Goal: Information Seeking & Learning: Get advice/opinions

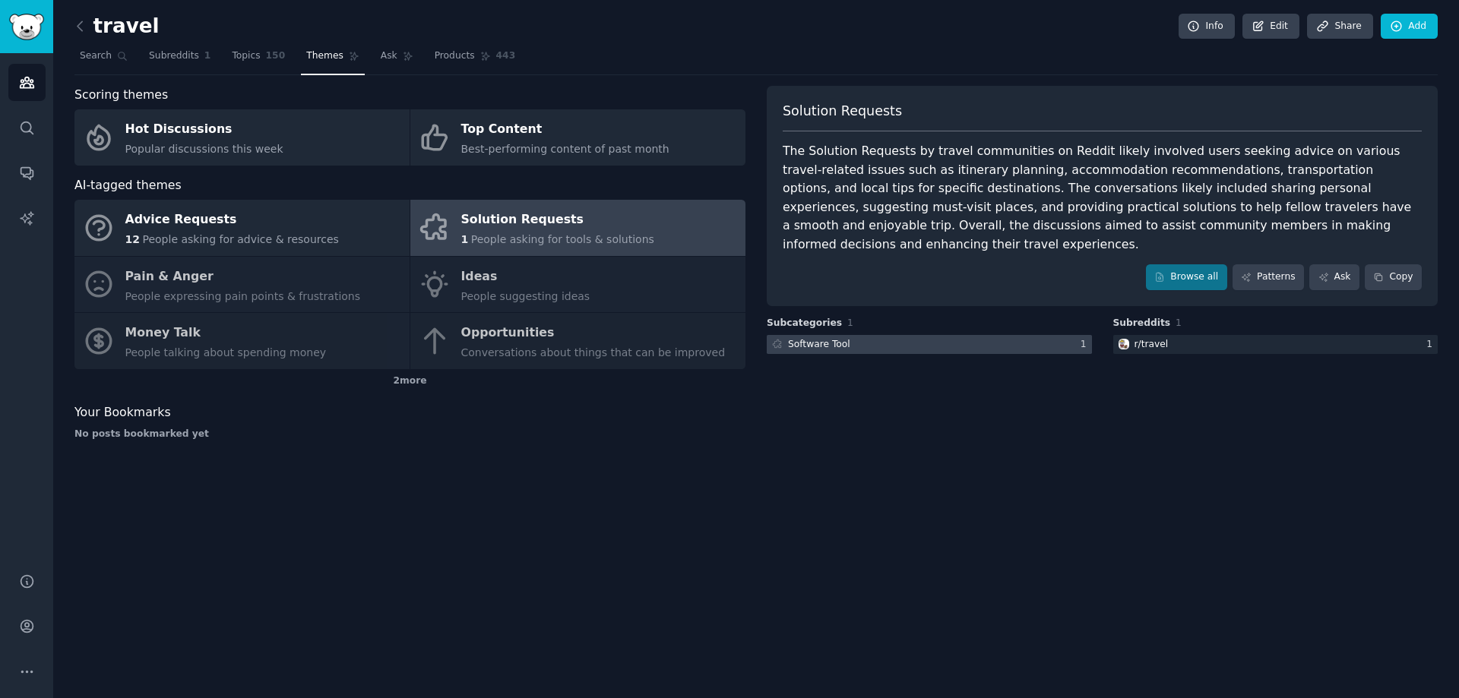
click at [922, 335] on div at bounding box center [929, 344] width 325 height 19
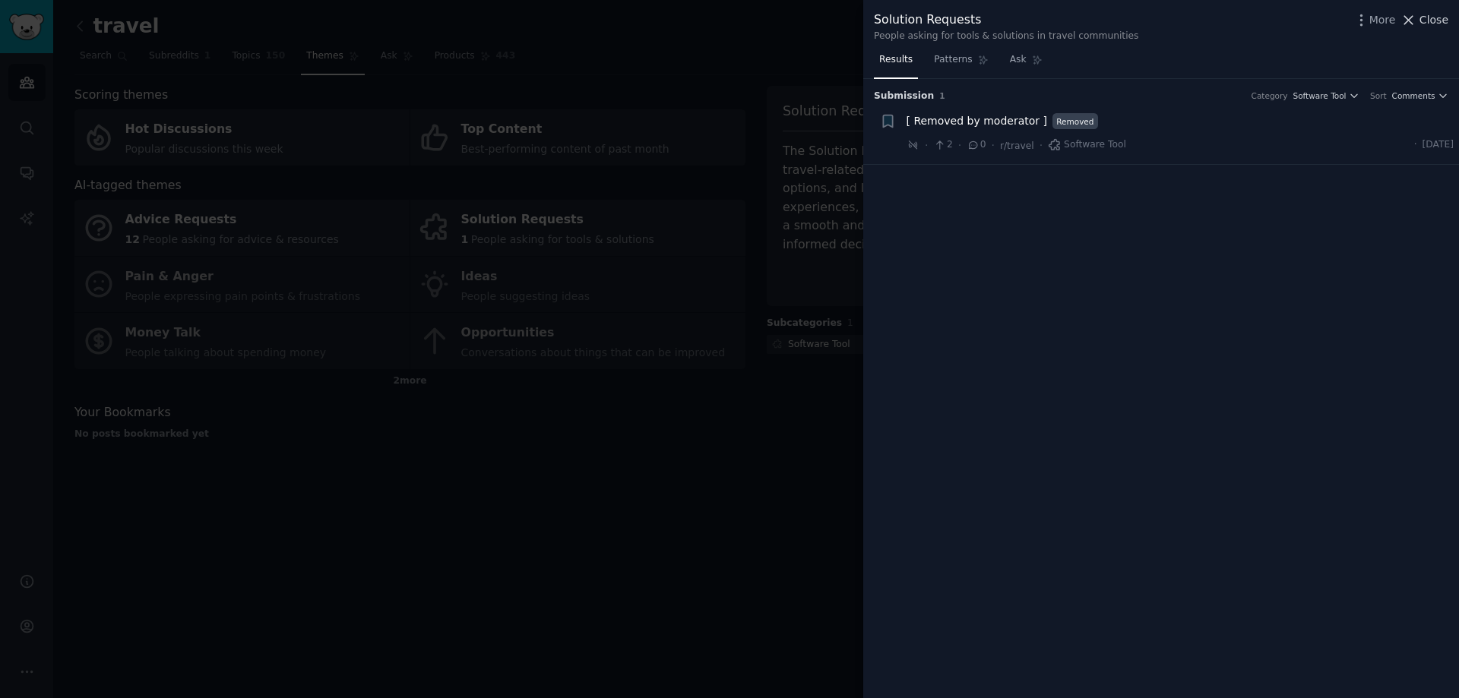
click at [1435, 21] on span "Close" at bounding box center [1433, 20] width 29 height 16
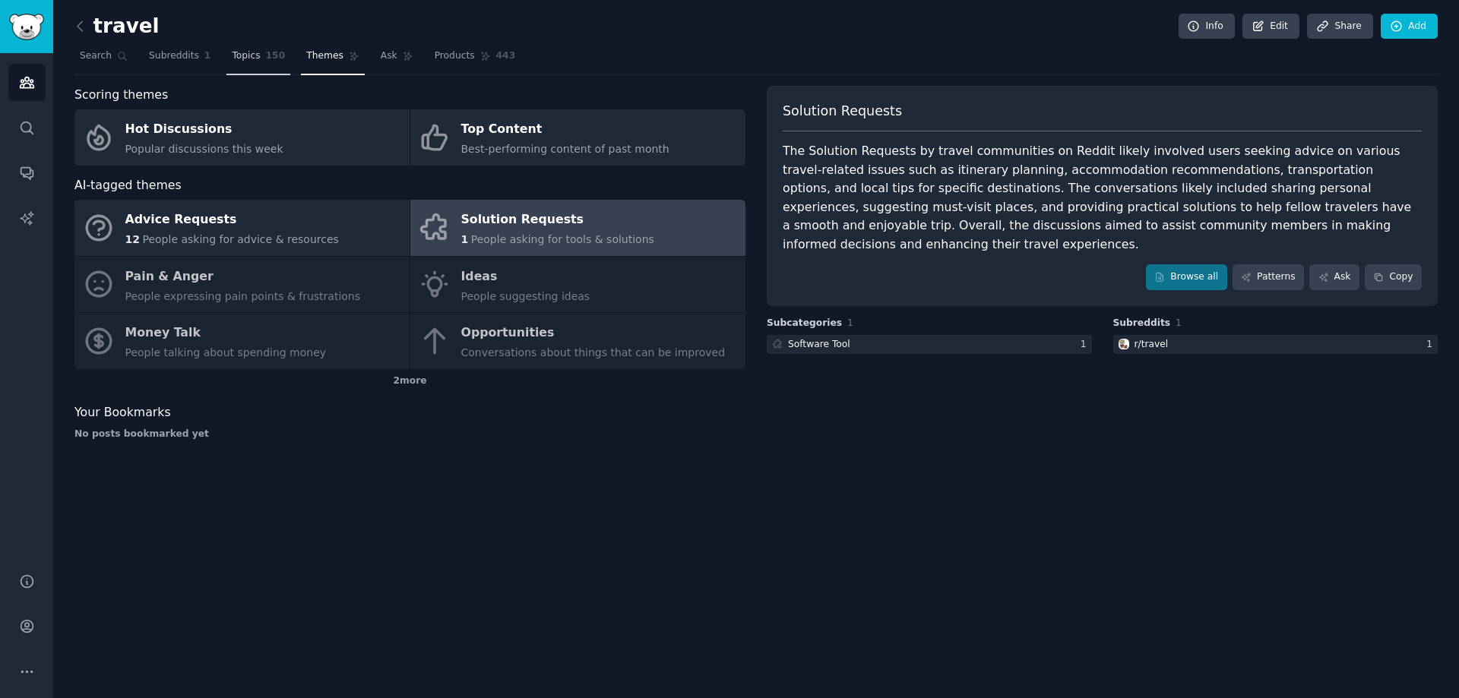
click at [240, 65] on link "Topics 150" at bounding box center [258, 59] width 64 height 31
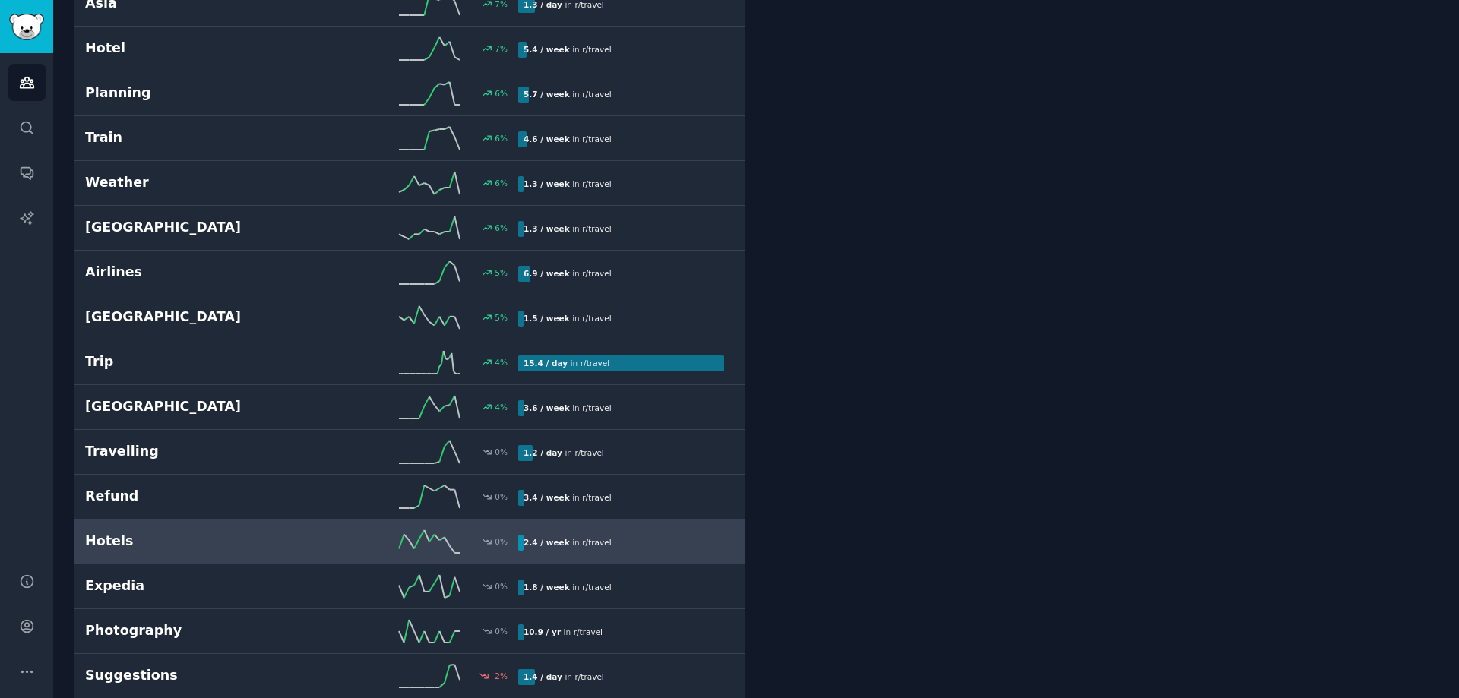
scroll to position [3039, 0]
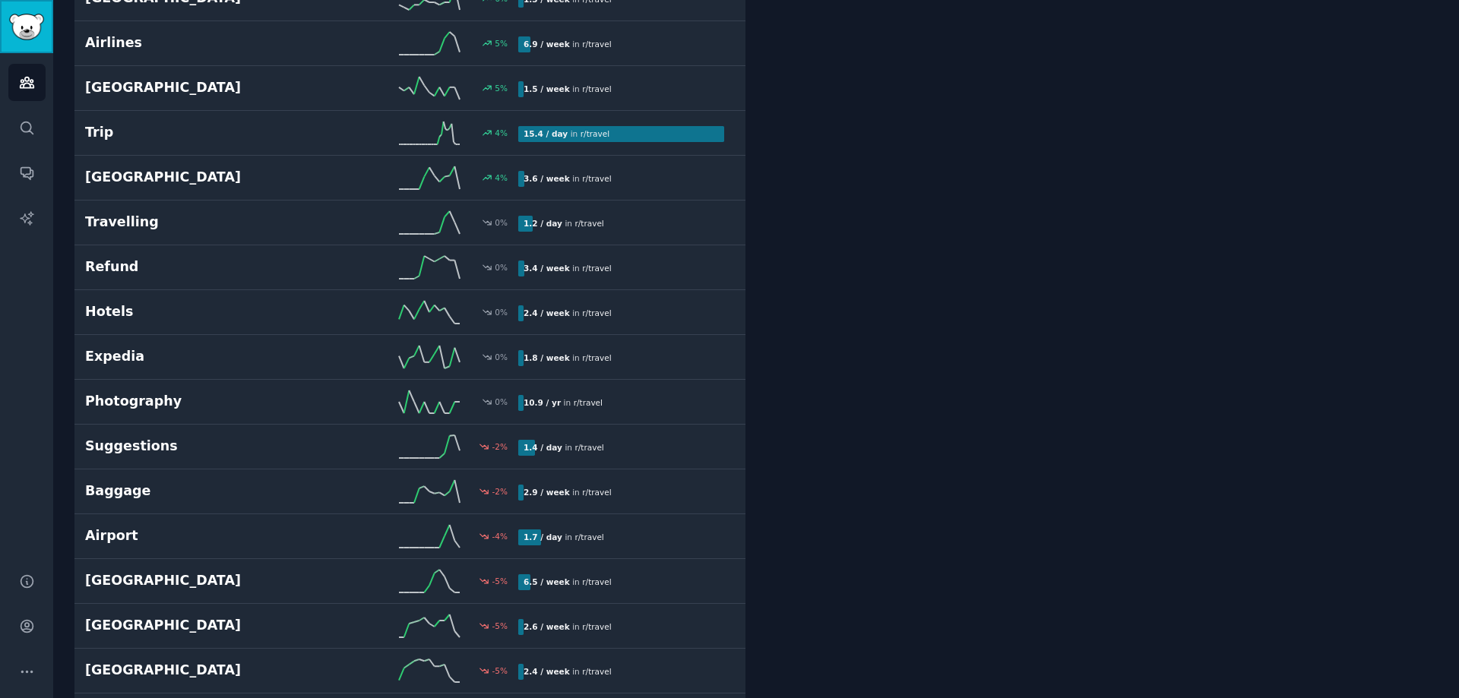
click at [30, 26] on img "Sidebar" at bounding box center [26, 27] width 35 height 27
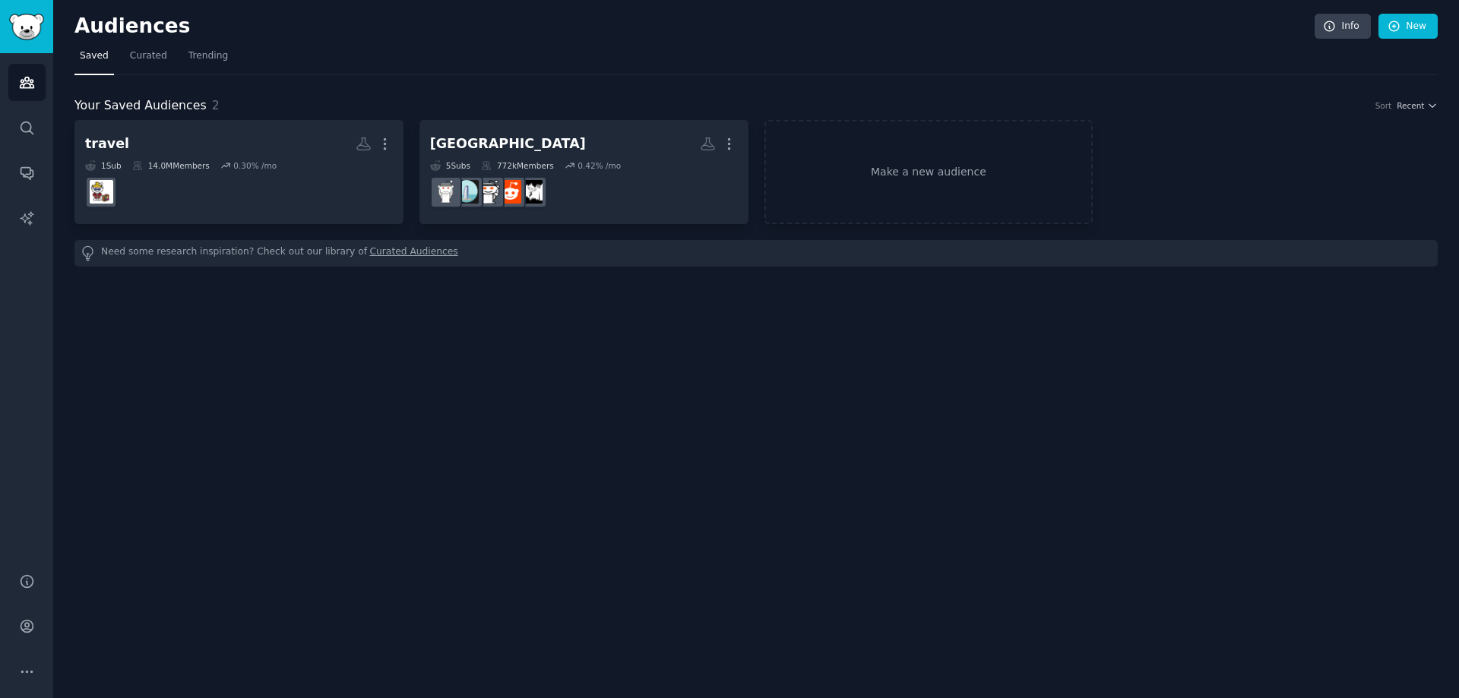
click at [379, 248] on link "Curated Audiences" at bounding box center [414, 253] width 88 height 16
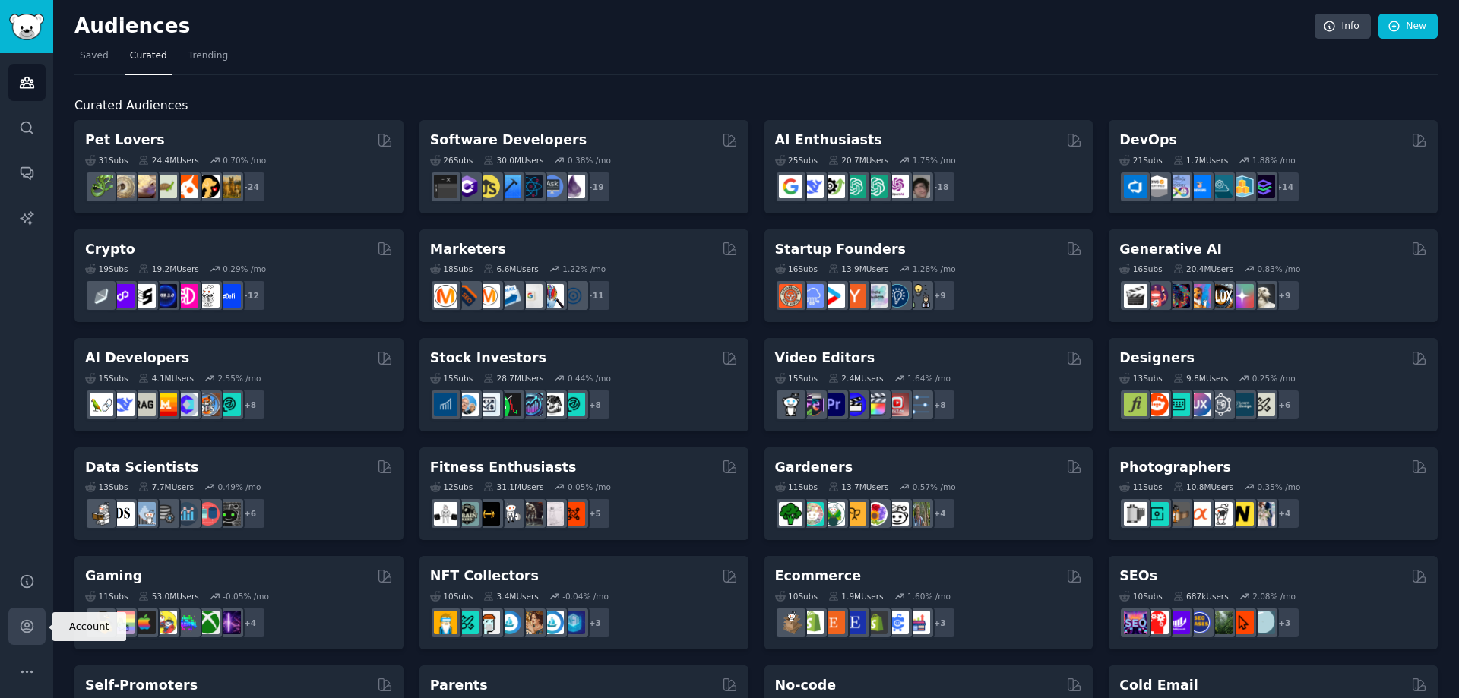
click at [10, 628] on link "Account" at bounding box center [26, 626] width 37 height 37
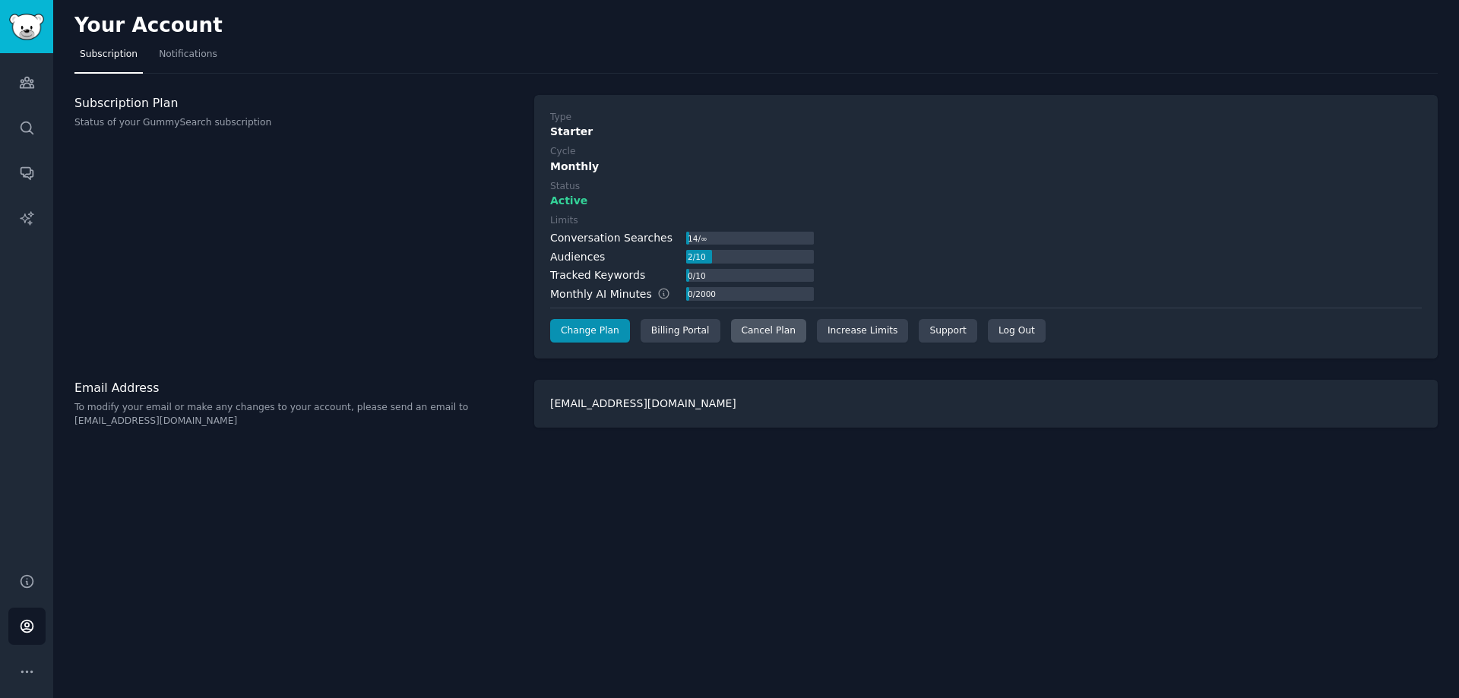
click at [765, 329] on div "Cancel Plan" at bounding box center [768, 331] width 75 height 24
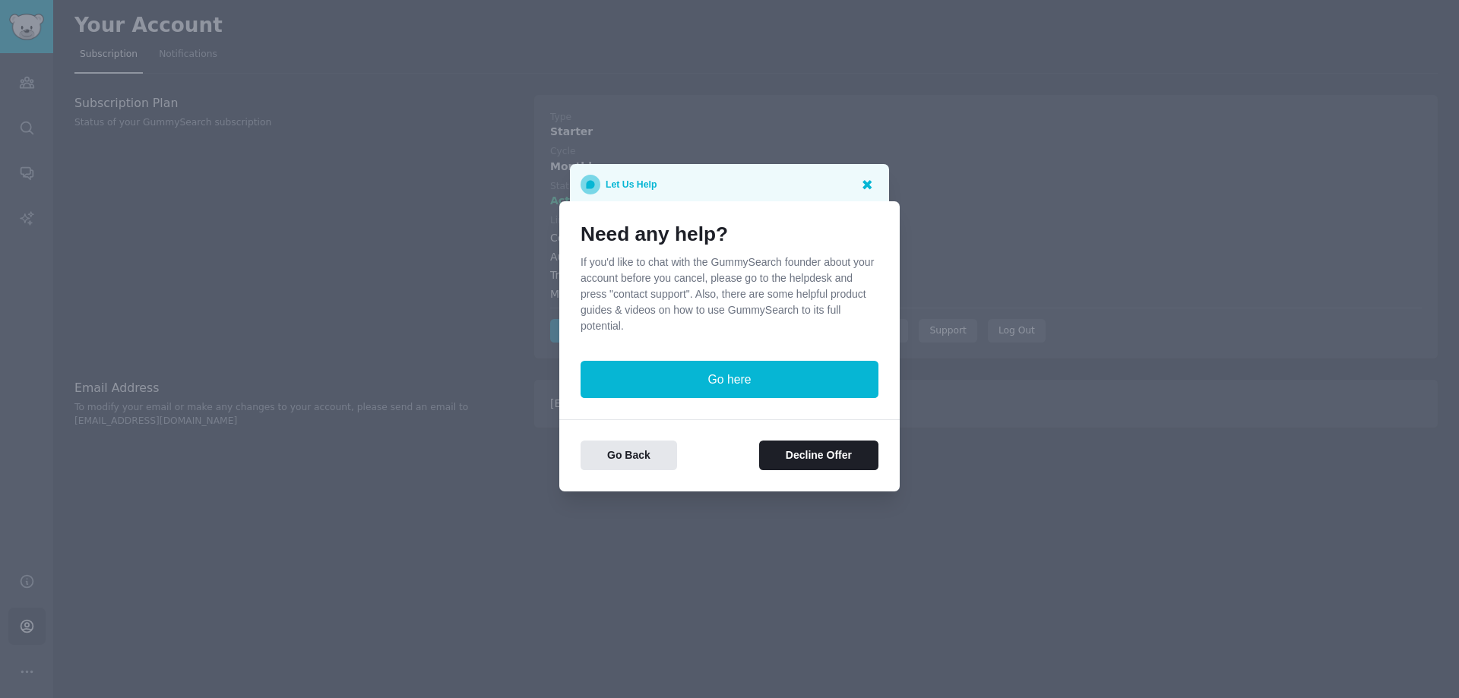
click at [862, 188] on icon at bounding box center [867, 184] width 16 height 16
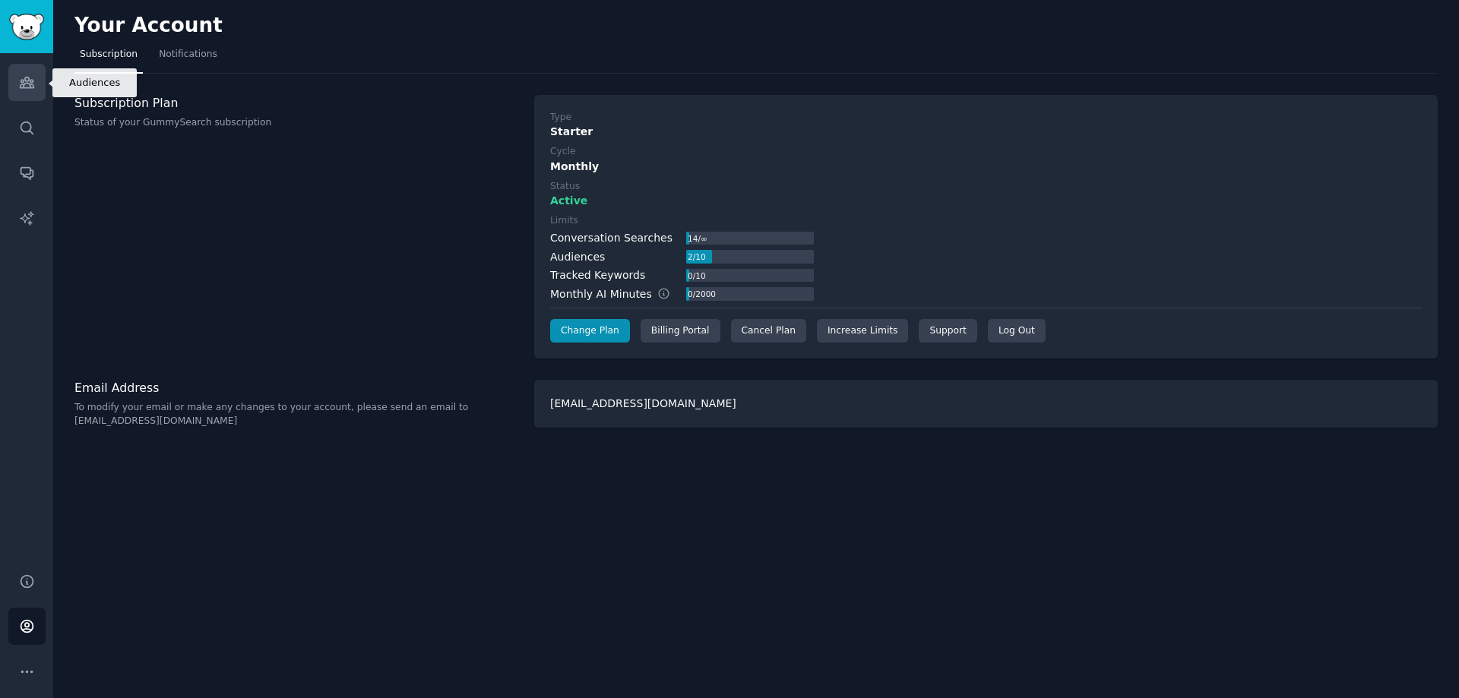
click at [25, 77] on icon "Sidebar" at bounding box center [27, 82] width 16 height 16
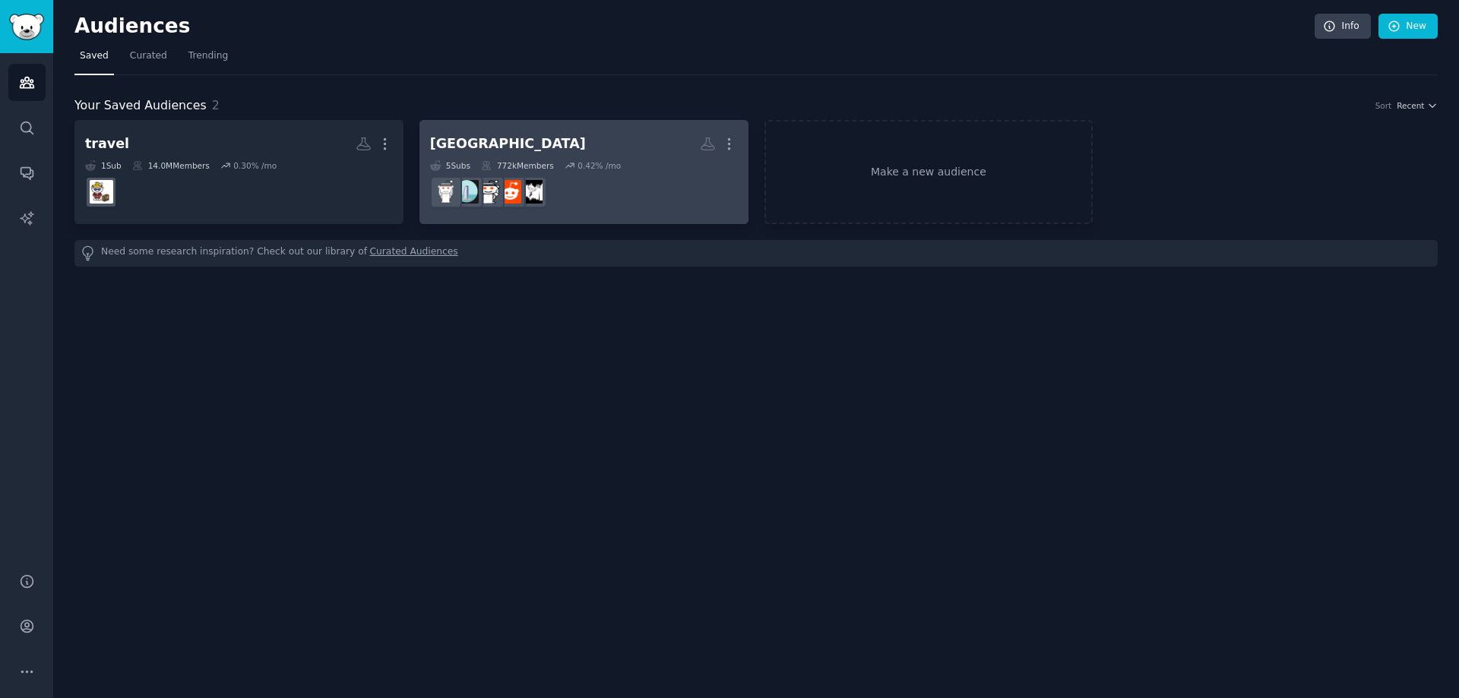
click at [583, 191] on dd "r/DubaiJobs" at bounding box center [584, 192] width 308 height 43
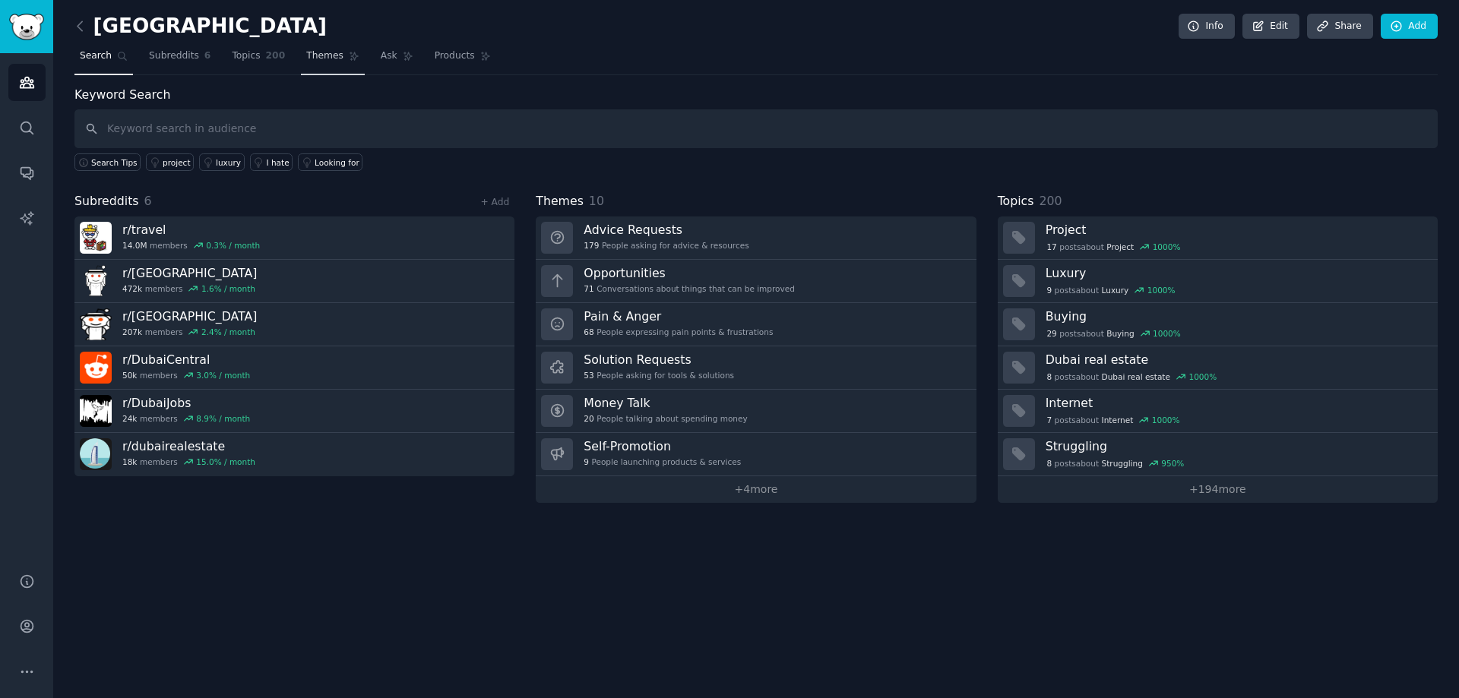
click at [301, 67] on link "Themes" at bounding box center [333, 59] width 64 height 31
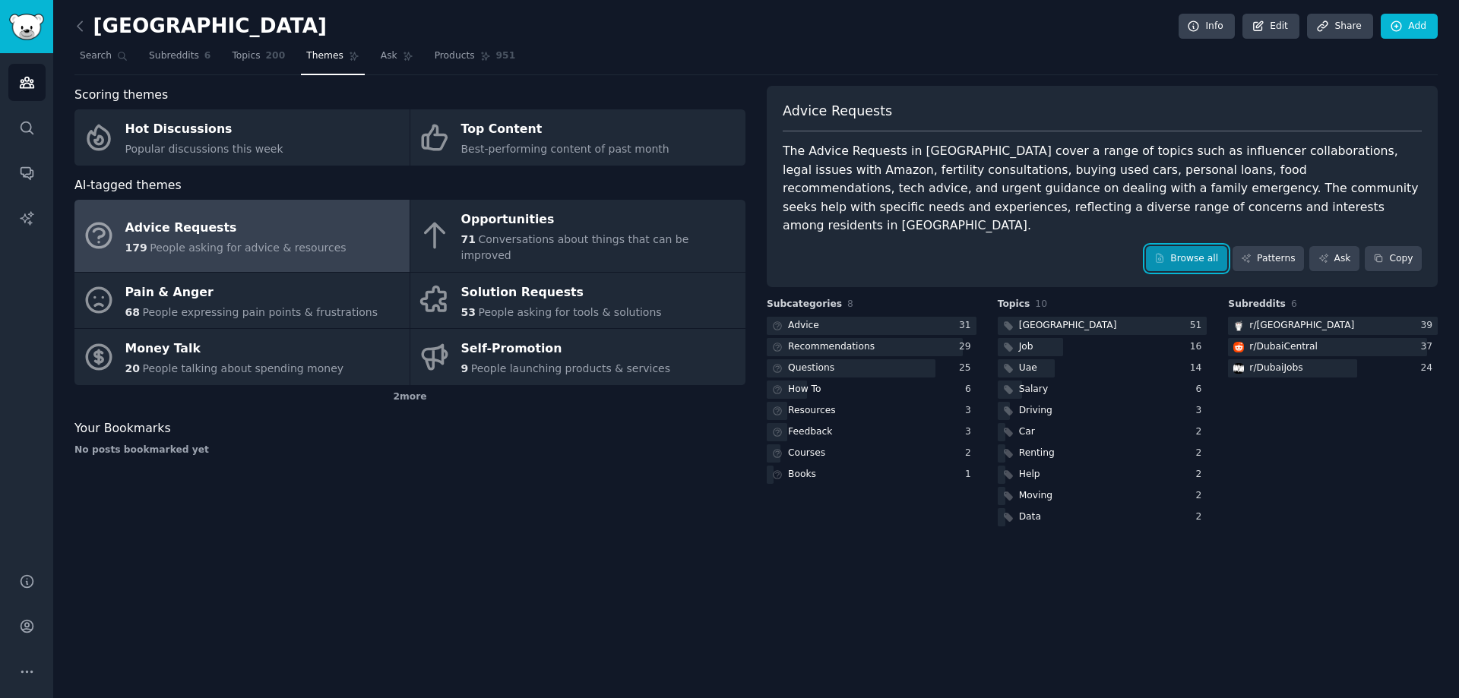
click at [1222, 246] on link "Browse all" at bounding box center [1186, 259] width 81 height 26
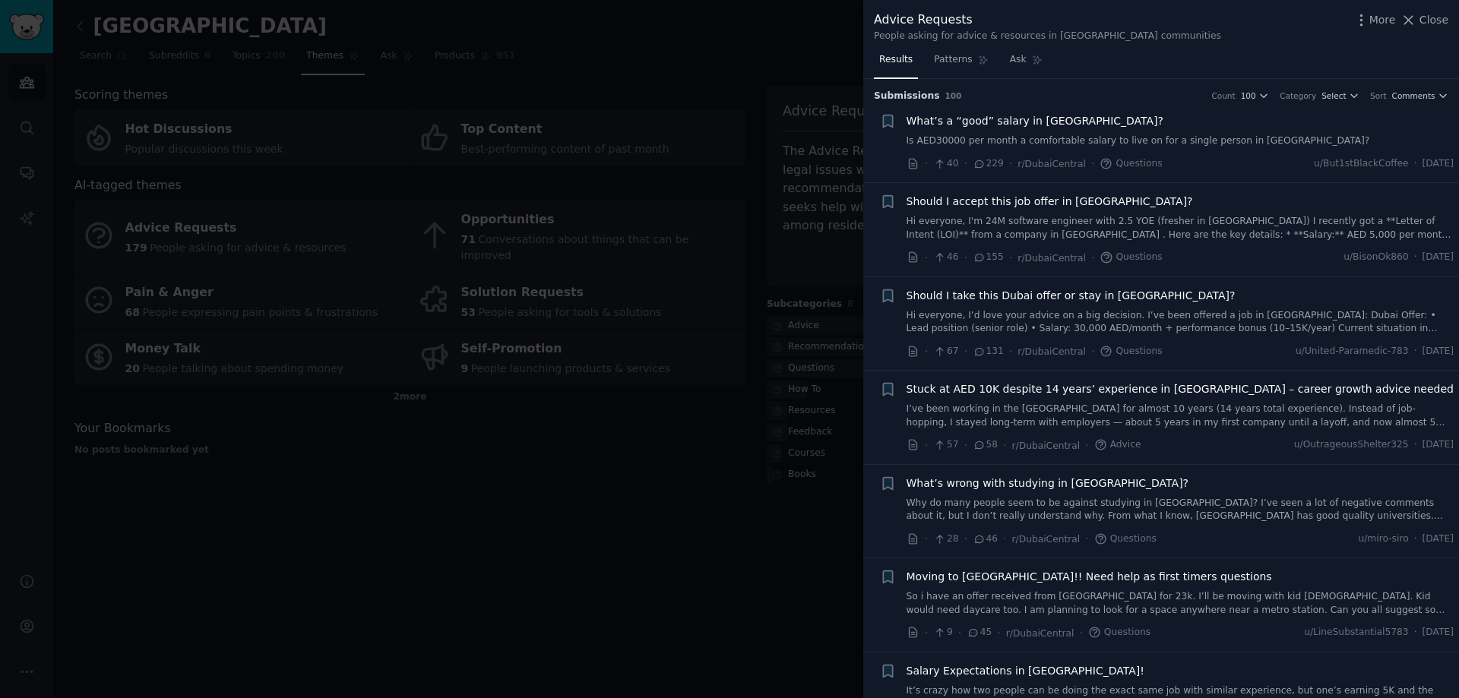
click at [1006, 328] on link "Hi everyone, I’d love your advice on a big decision. I’ve been offered a job in…" at bounding box center [1180, 322] width 548 height 27
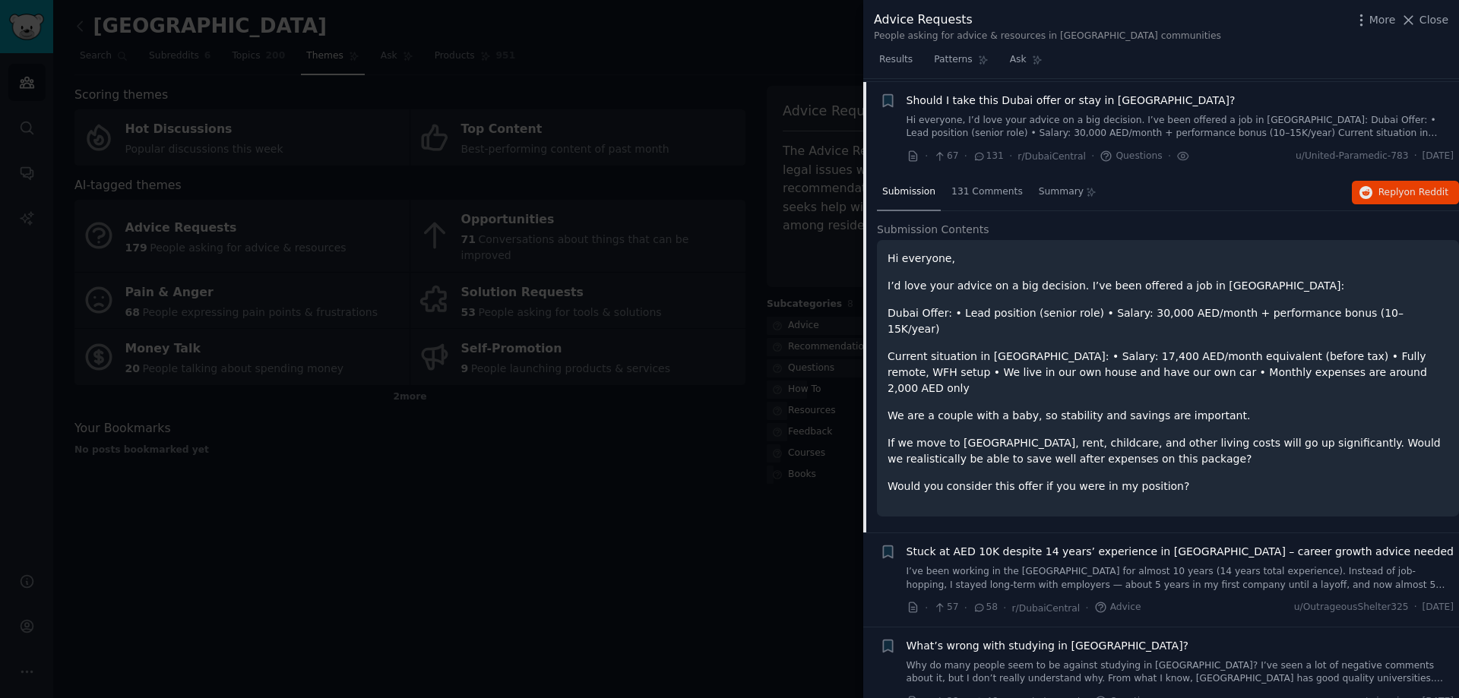
scroll to position [198, 0]
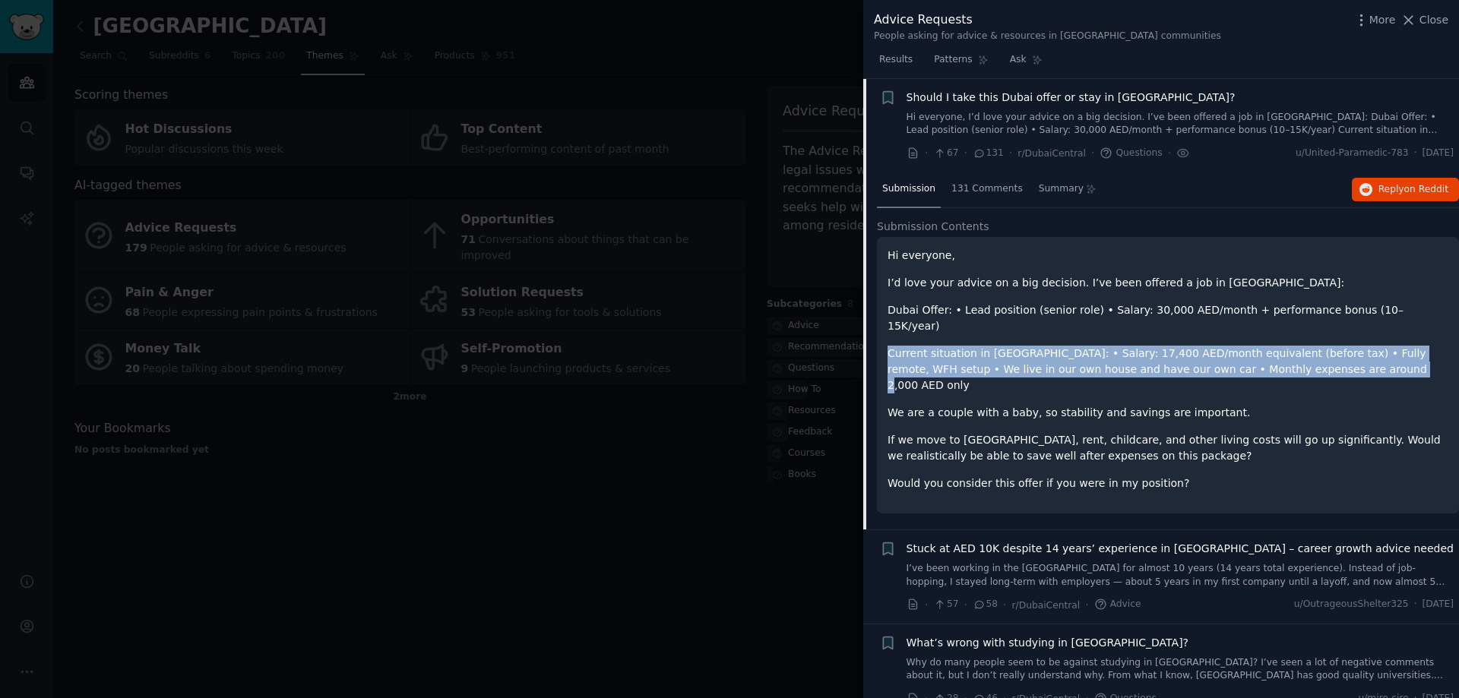
drag, startPoint x: 887, startPoint y: 337, endPoint x: 1279, endPoint y: 355, distance: 393.2
click at [1279, 355] on div "Hi everyone, I’d love your advice on a big decision. I’ve been offered a job in…" at bounding box center [1168, 375] width 582 height 277
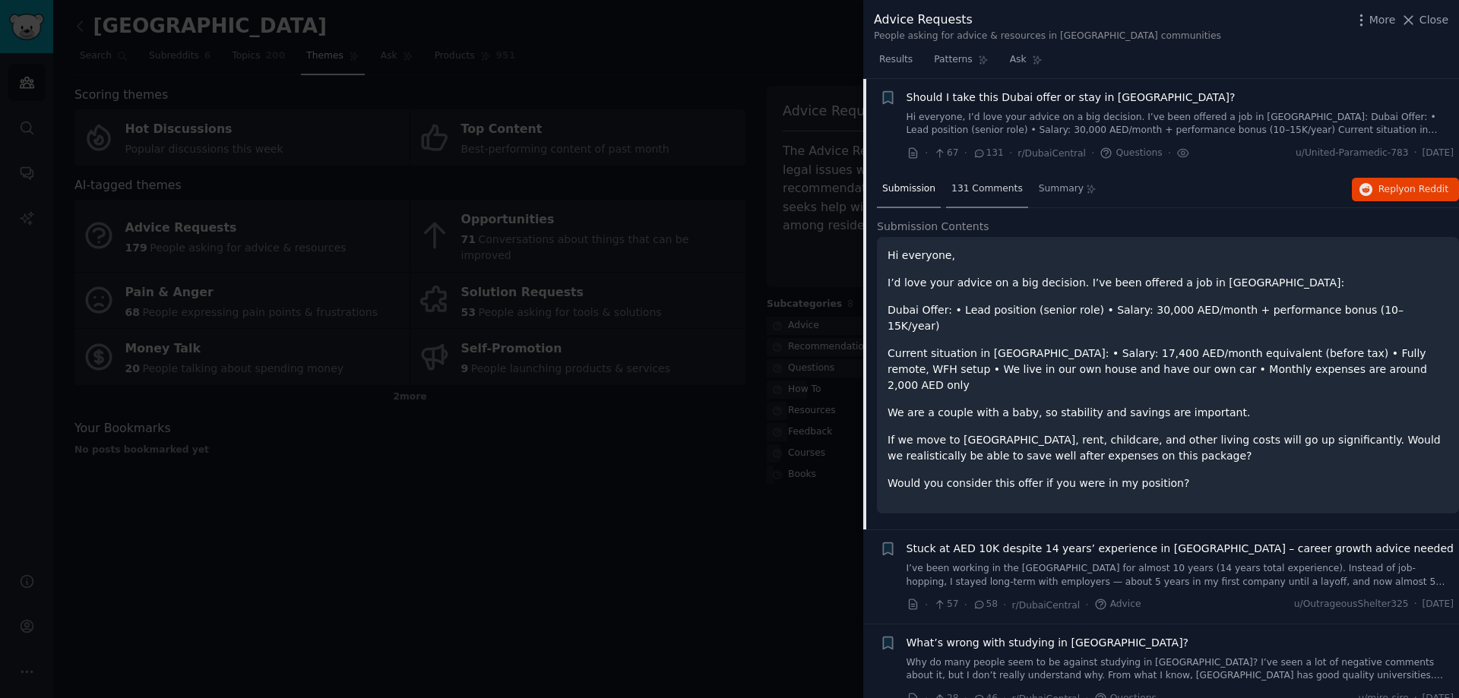
click at [986, 187] on span "131 Comments" at bounding box center [986, 189] width 71 height 14
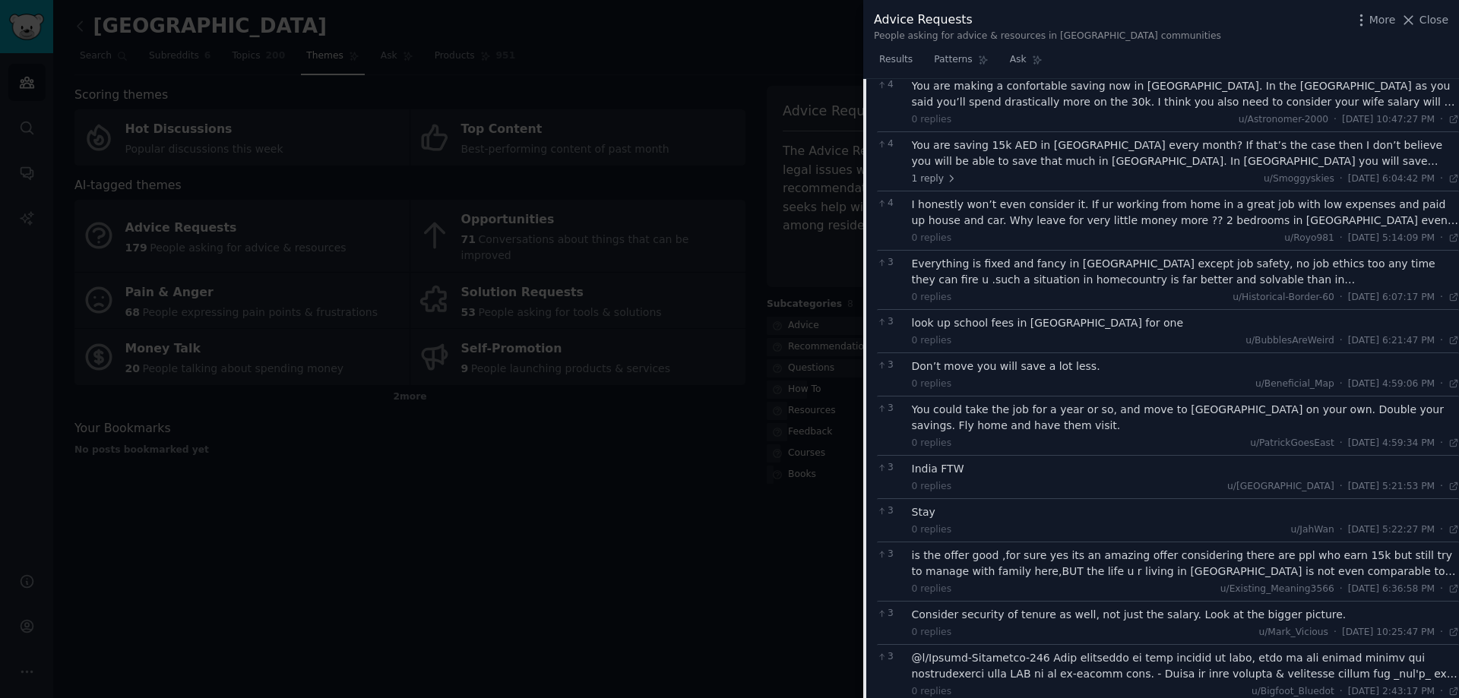
scroll to position [1490, 0]
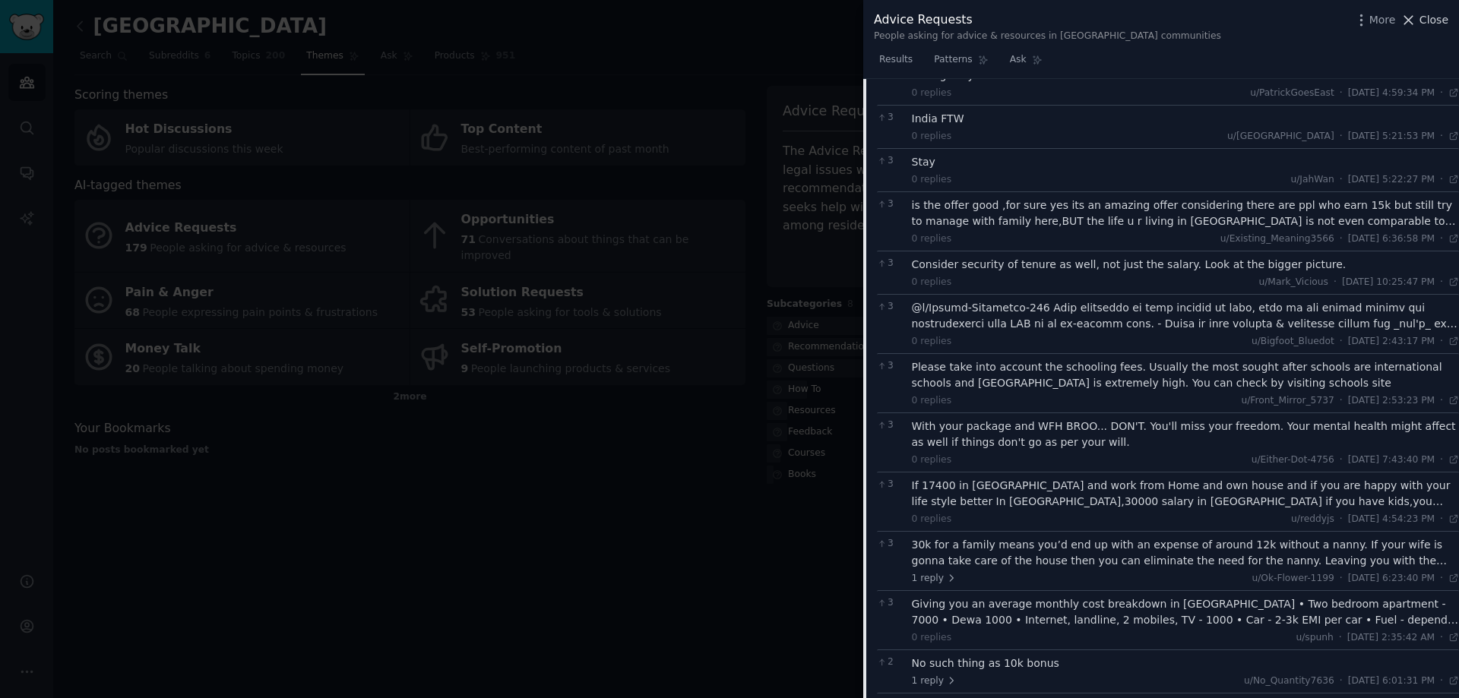
click at [1421, 14] on button "Close" at bounding box center [1424, 20] width 48 height 16
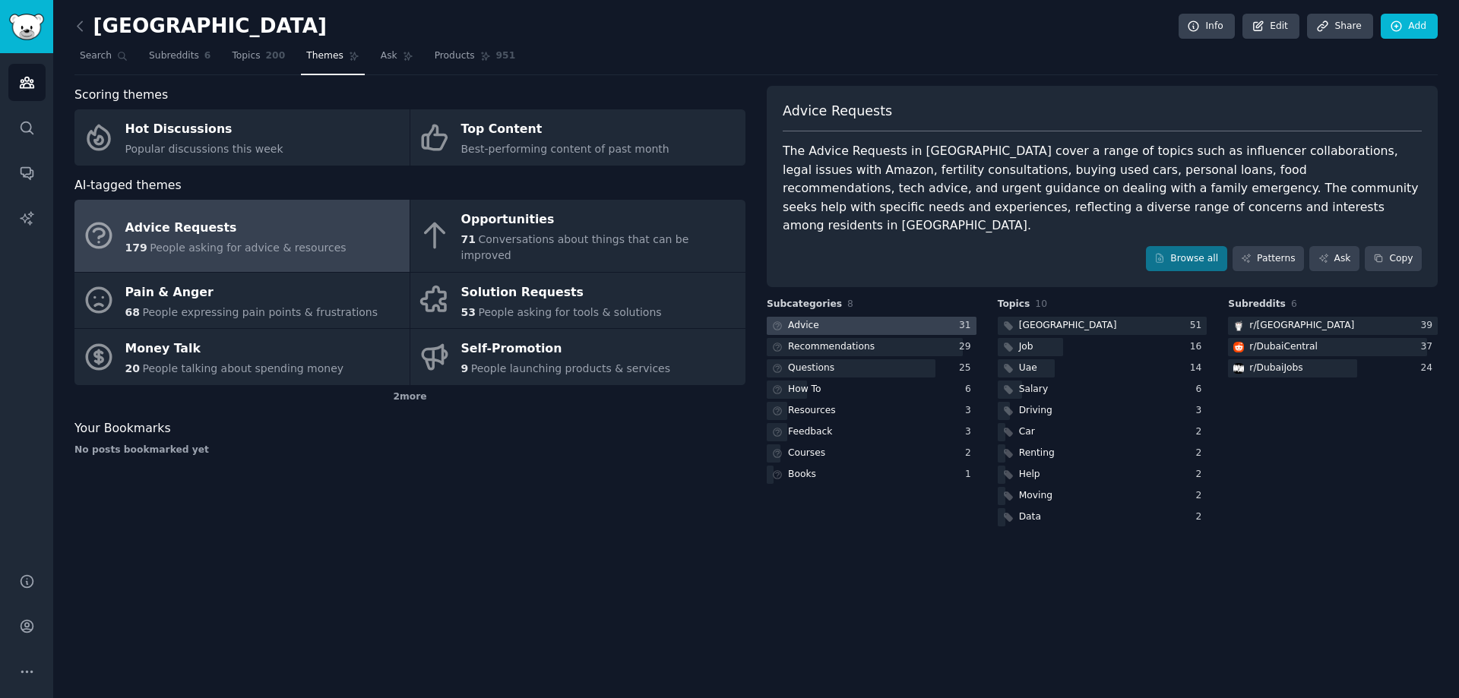
click at [826, 317] on div at bounding box center [872, 326] width 210 height 19
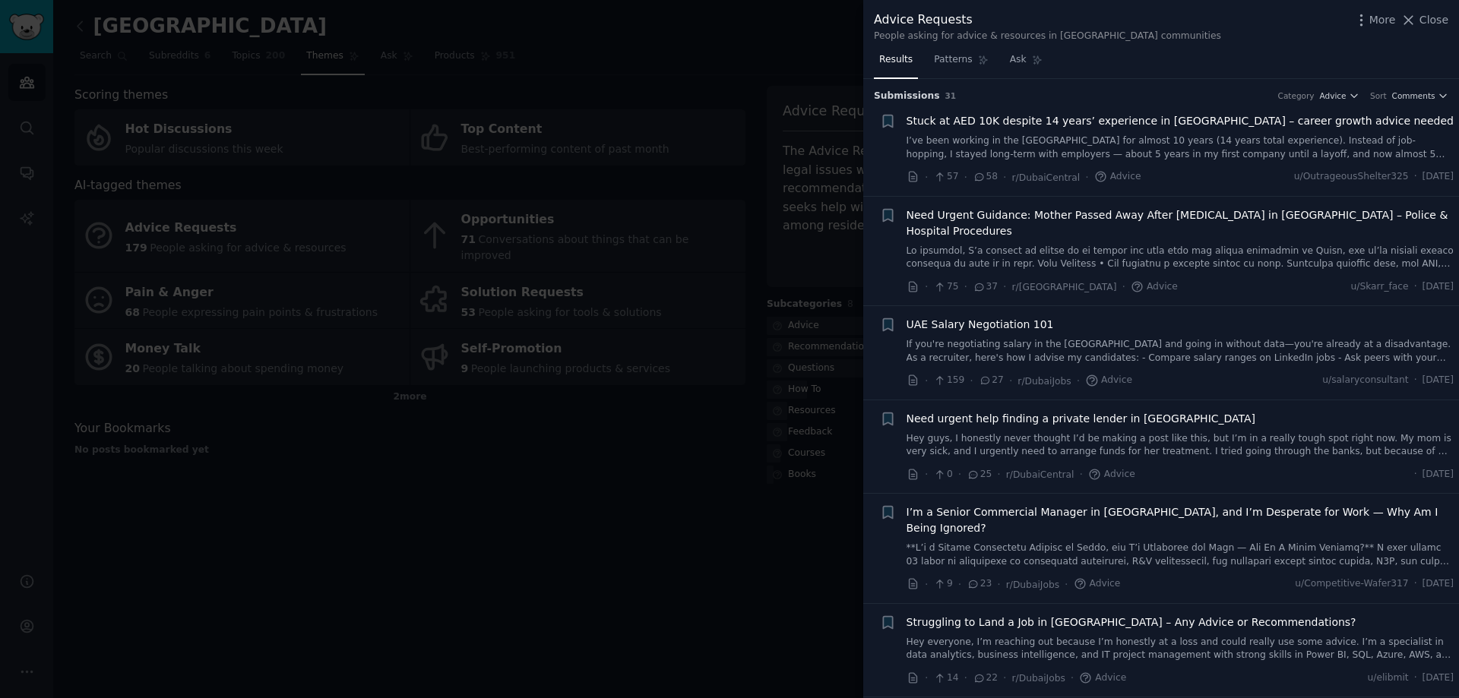
click at [1438, 30] on div "Advice Requests People asking for advice & resources in [GEOGRAPHIC_DATA] commu…" at bounding box center [1161, 27] width 574 height 32
click at [1441, 16] on span "Close" at bounding box center [1433, 20] width 29 height 16
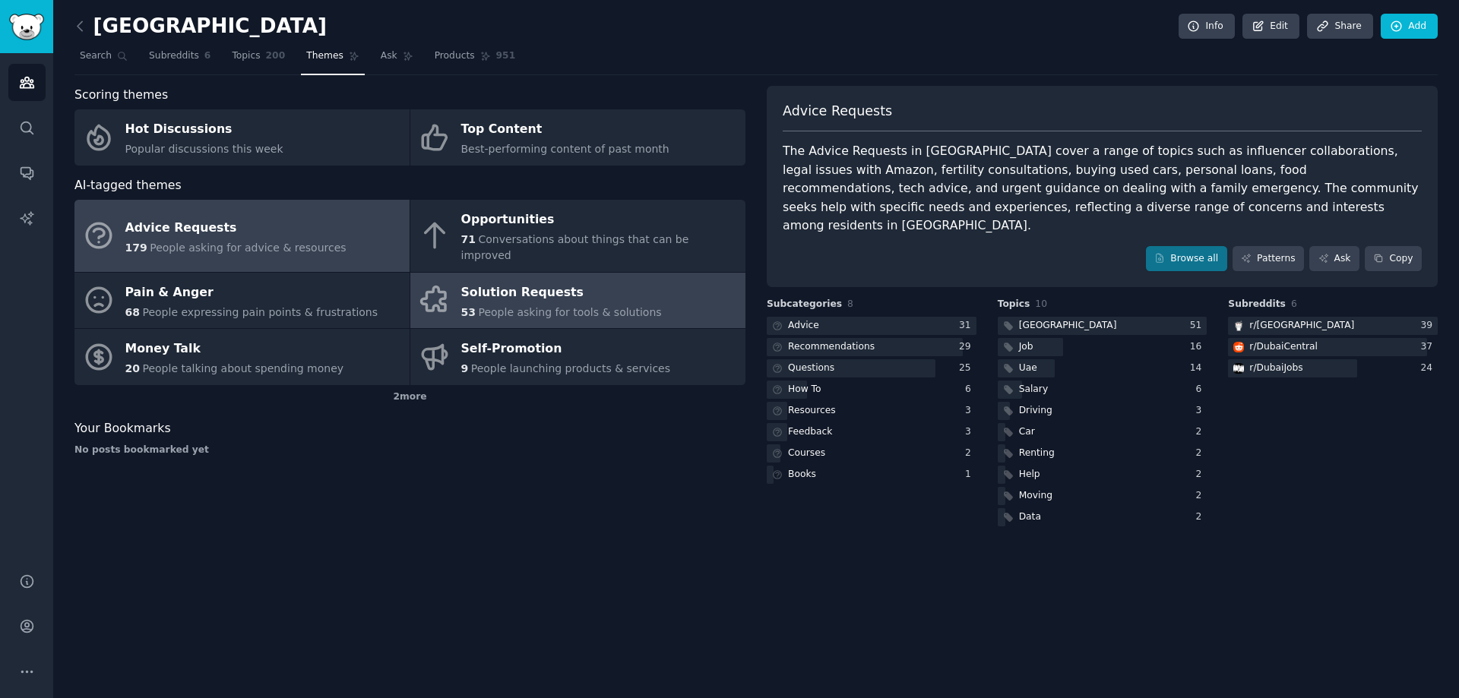
click at [536, 306] on span "People asking for tools & solutions" at bounding box center [569, 312] width 183 height 12
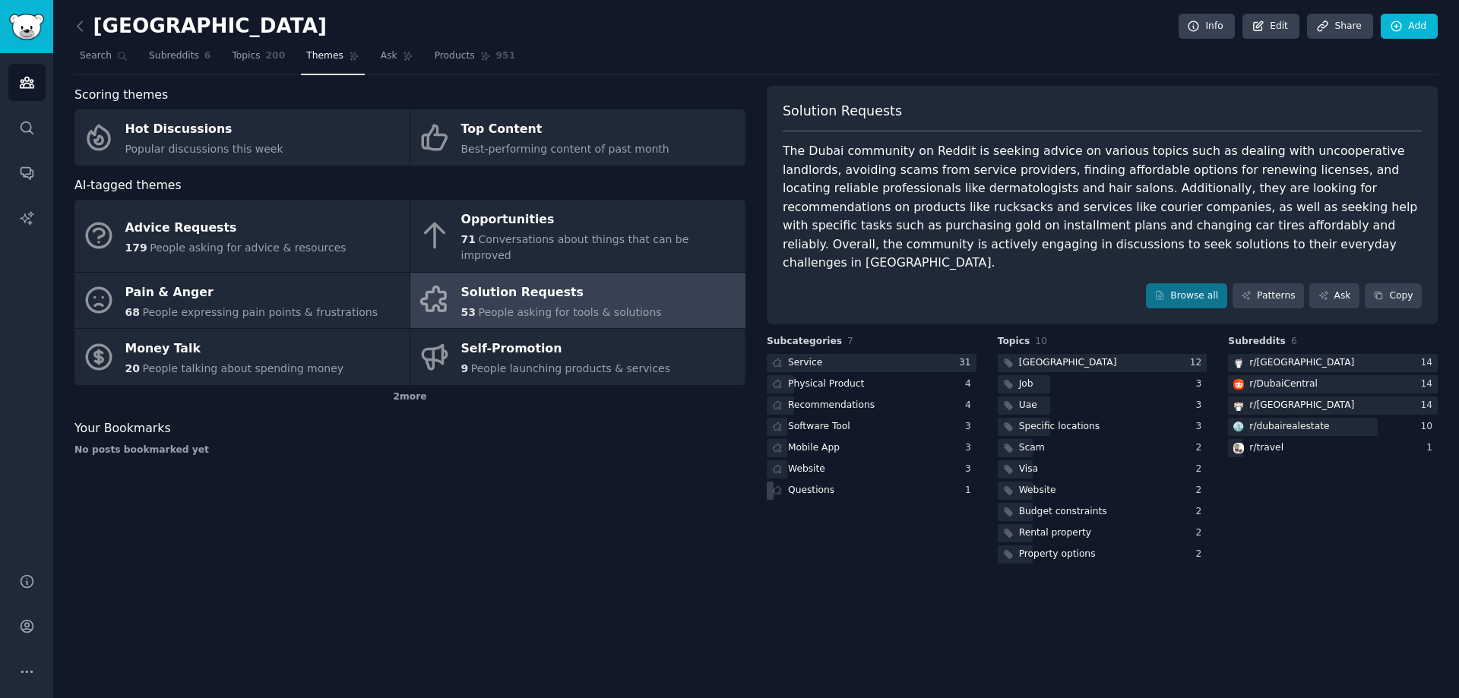
click at [779, 486] on icon at bounding box center [777, 491] width 11 height 11
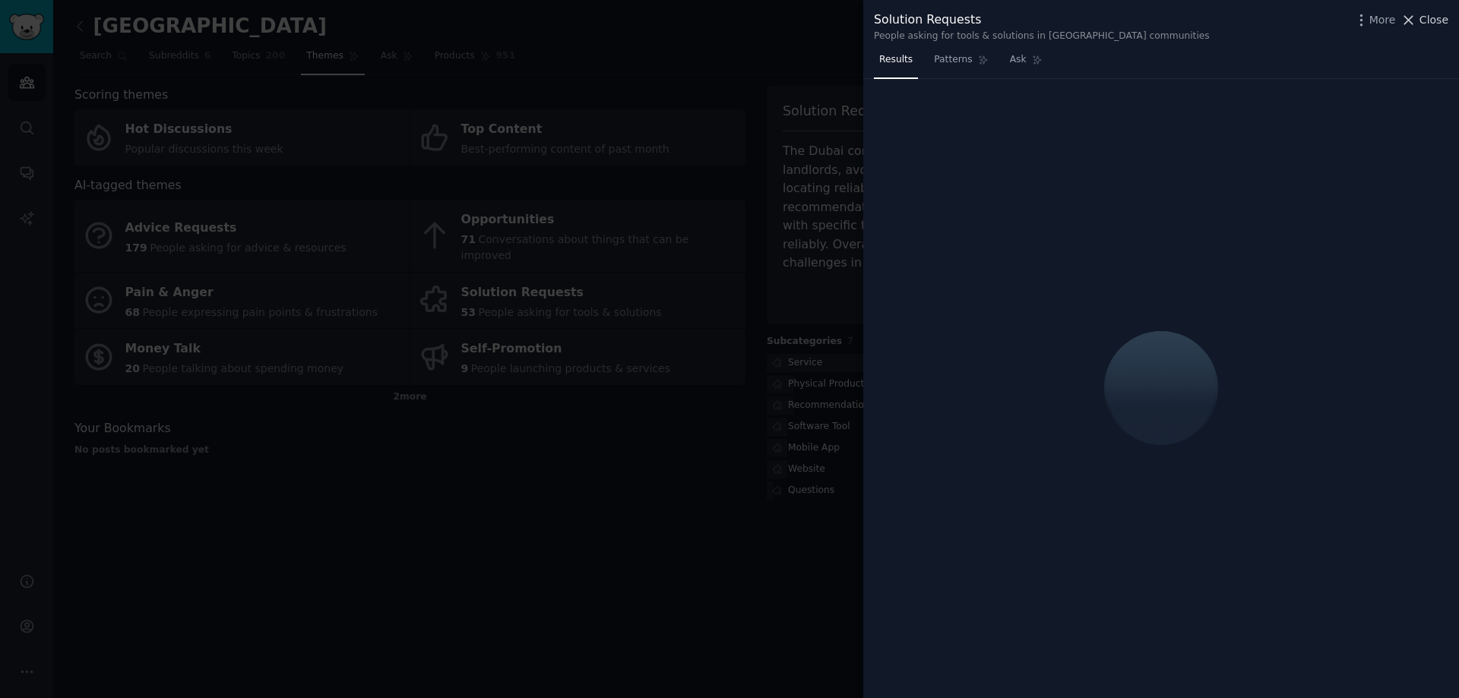
click at [1445, 14] on span "Close" at bounding box center [1433, 20] width 29 height 16
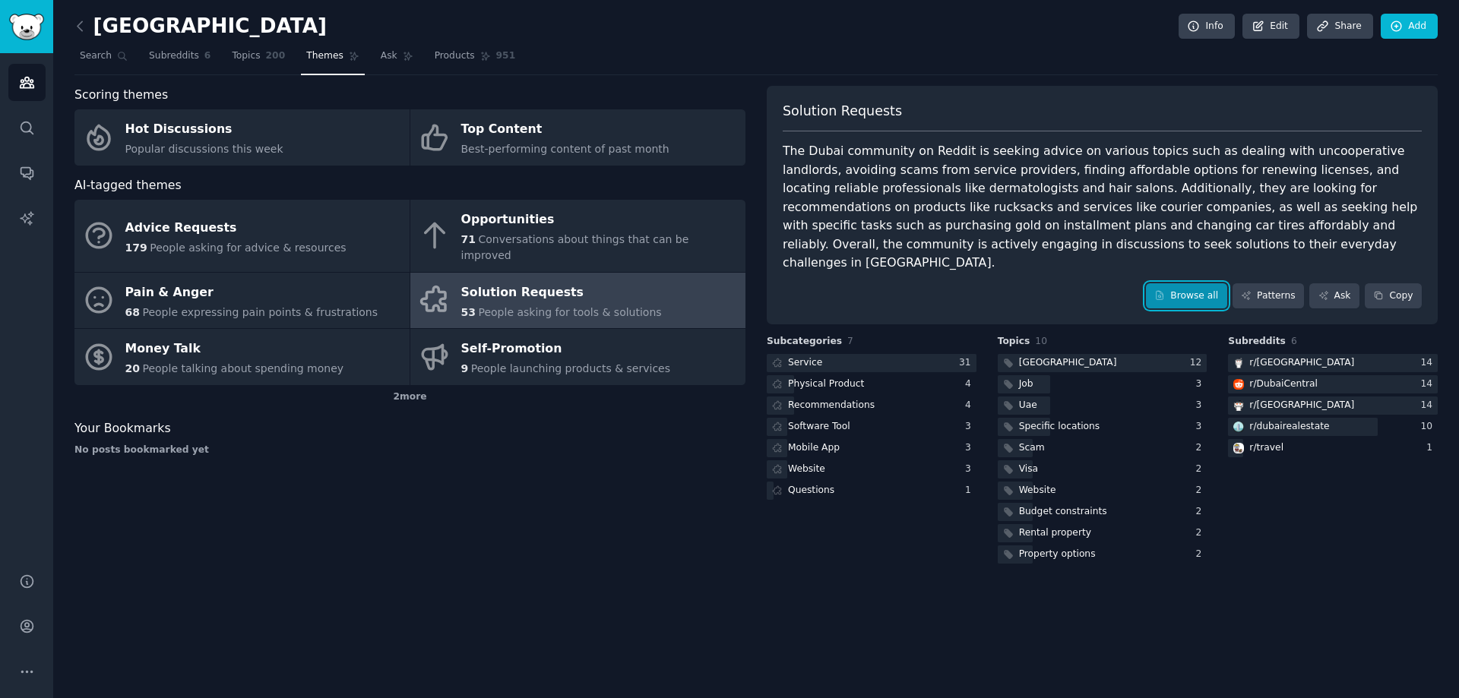
click at [1194, 283] on link "Browse all" at bounding box center [1186, 296] width 81 height 26
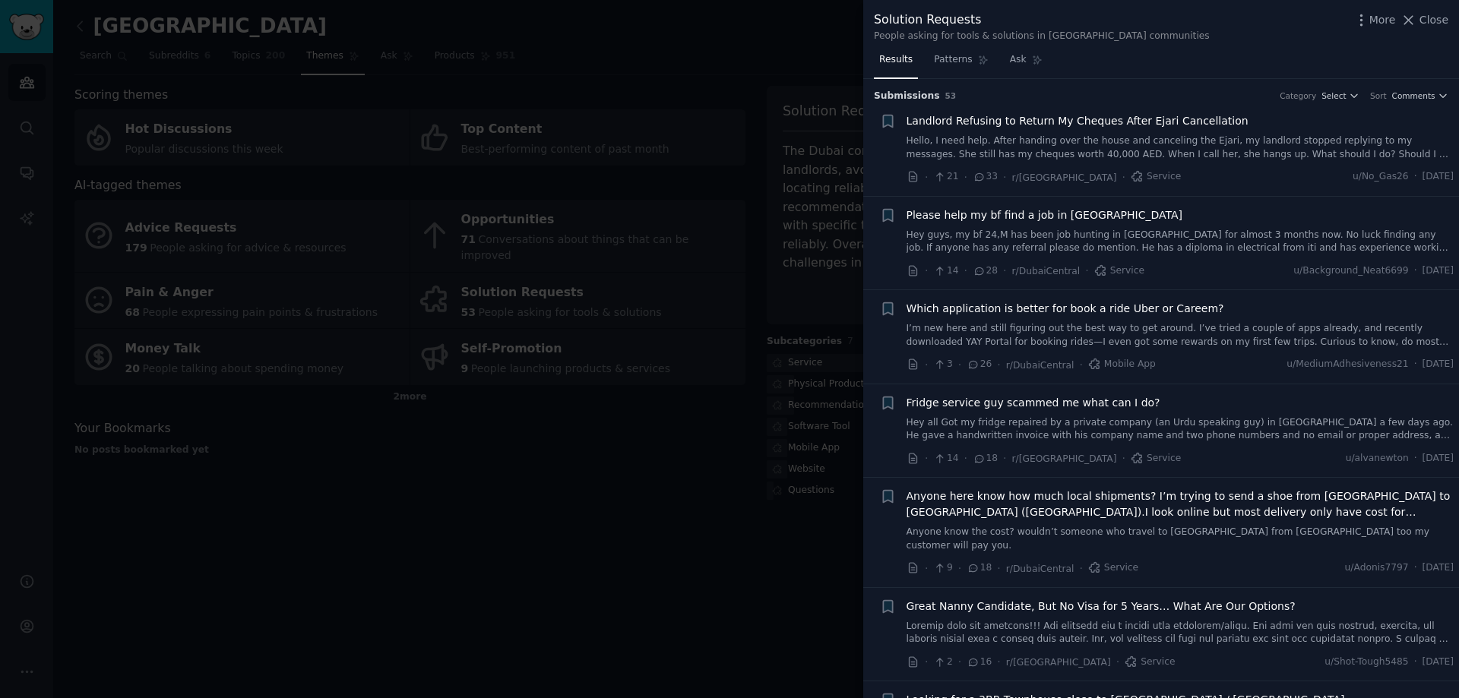
click at [1169, 248] on link "Hey guys, my bf 24,M has been job hunting in [GEOGRAPHIC_DATA] for almost 3 mon…" at bounding box center [1180, 242] width 548 height 27
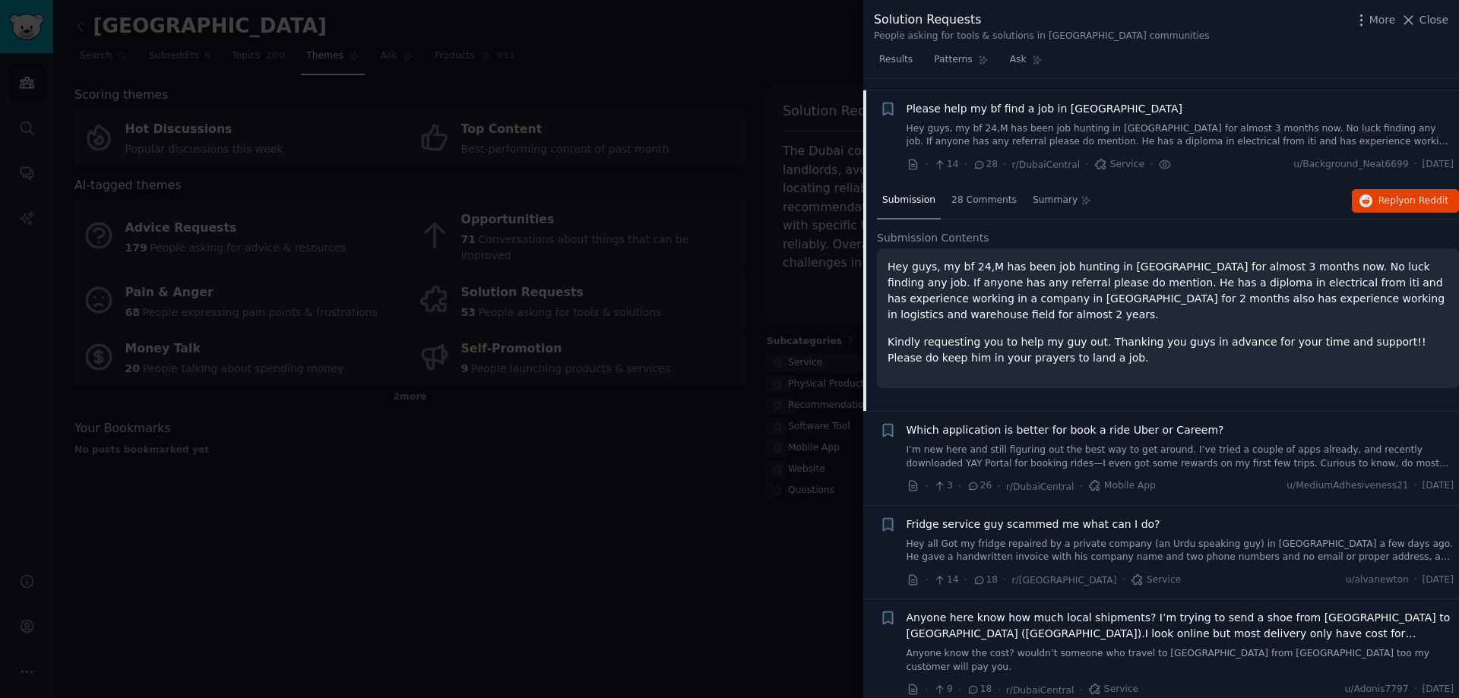
scroll to position [118, 0]
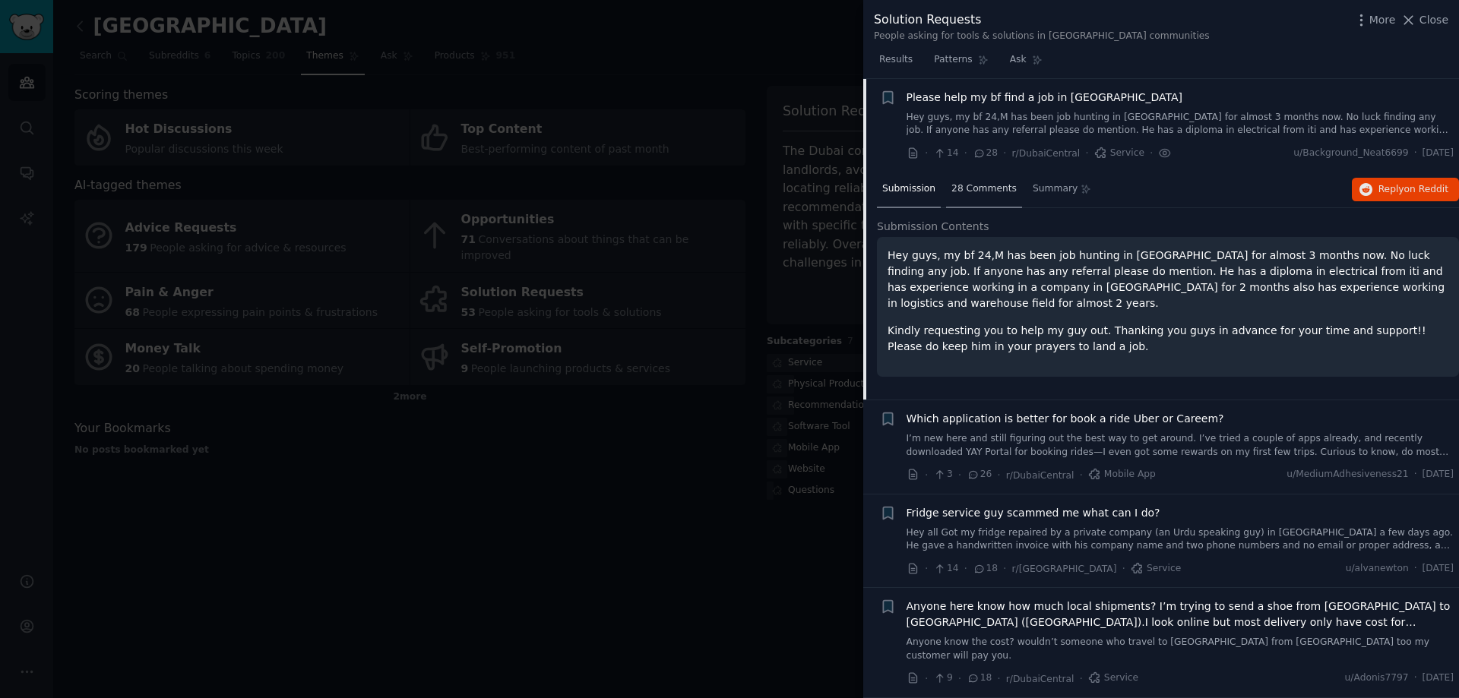
click at [969, 188] on span "28 Comments" at bounding box center [983, 189] width 65 height 14
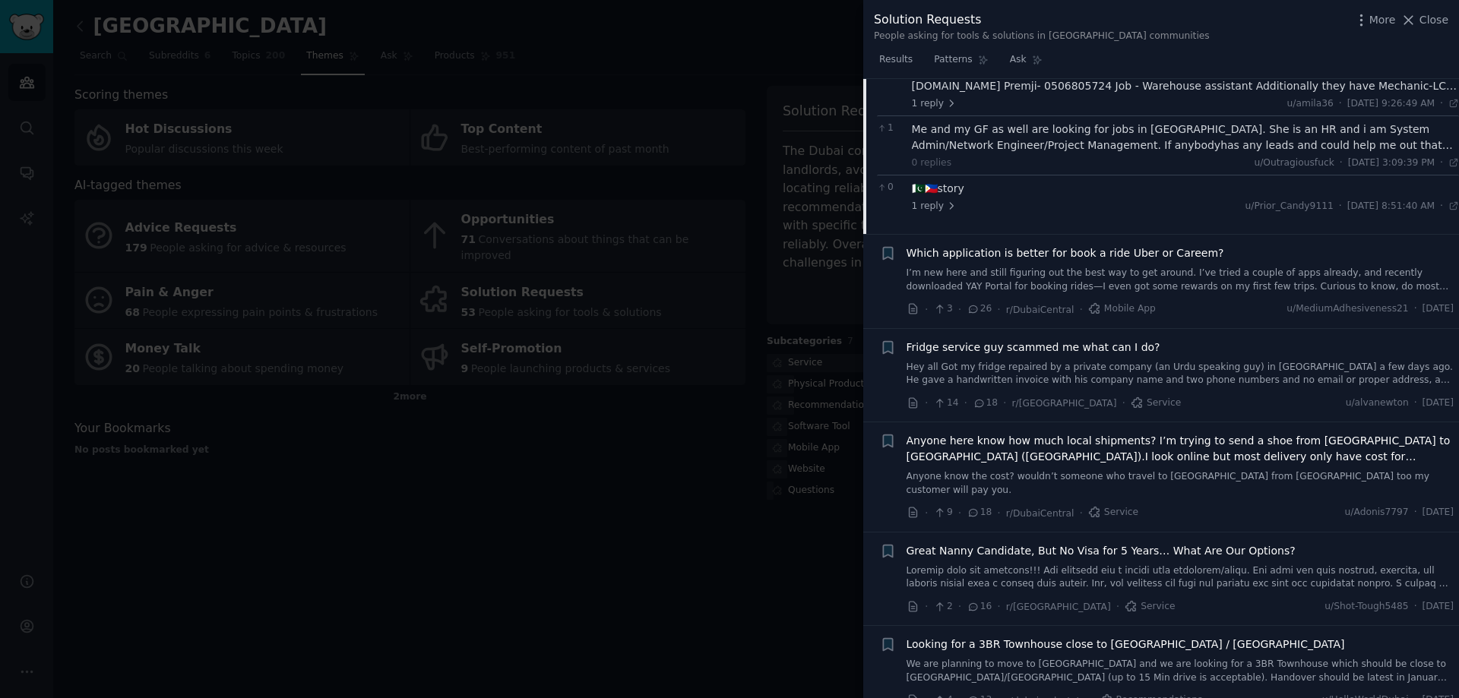
scroll to position [650, 0]
click at [1216, 477] on link "Anyone know the cost? wouldn’t someone who travel to [GEOGRAPHIC_DATA] from [GE…" at bounding box center [1180, 483] width 548 height 27
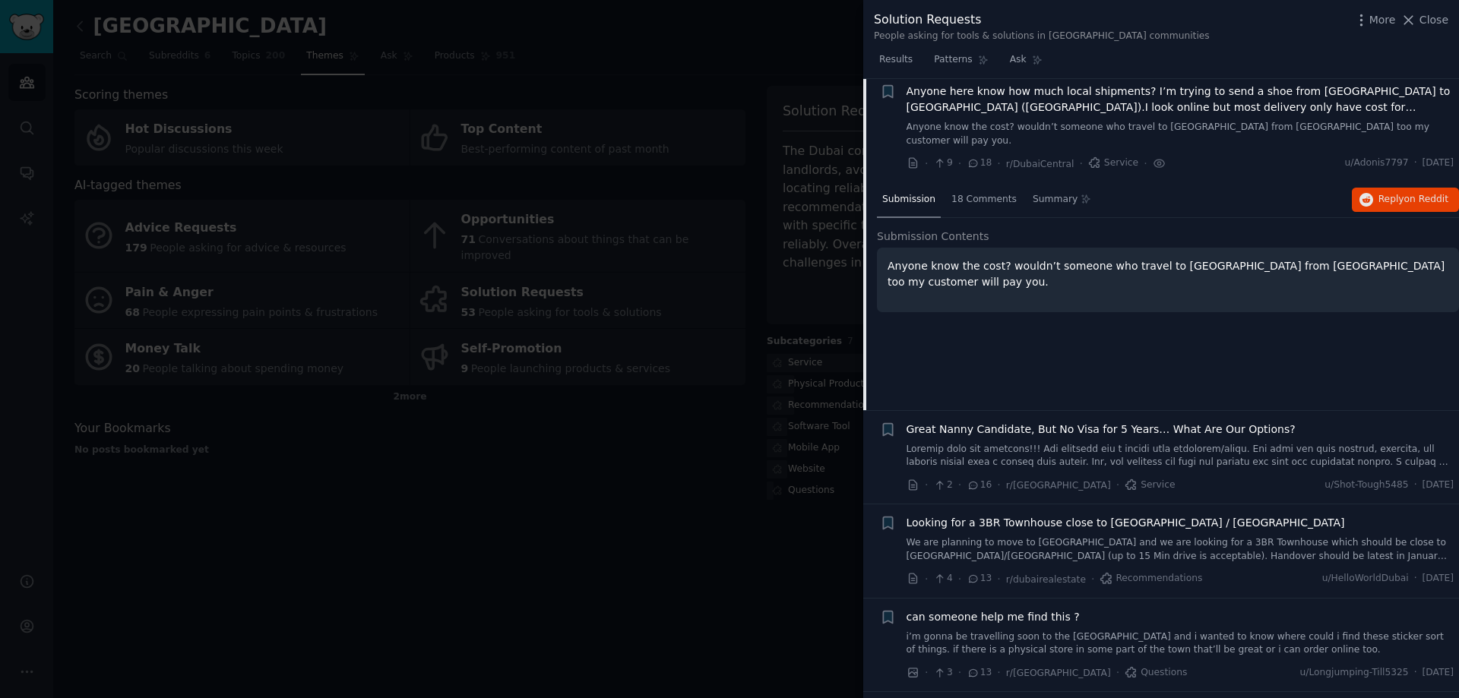
scroll to position [400, 0]
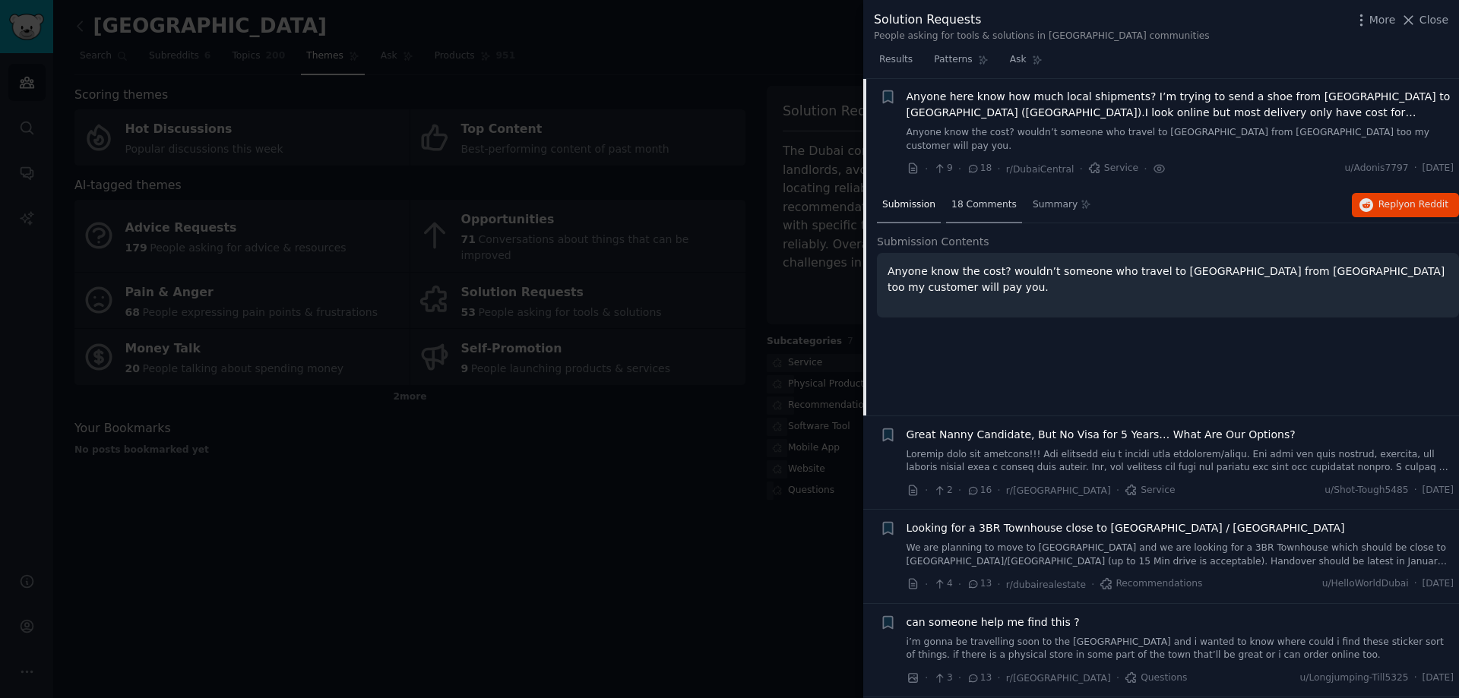
click at [996, 198] on span "18 Comments" at bounding box center [983, 205] width 65 height 14
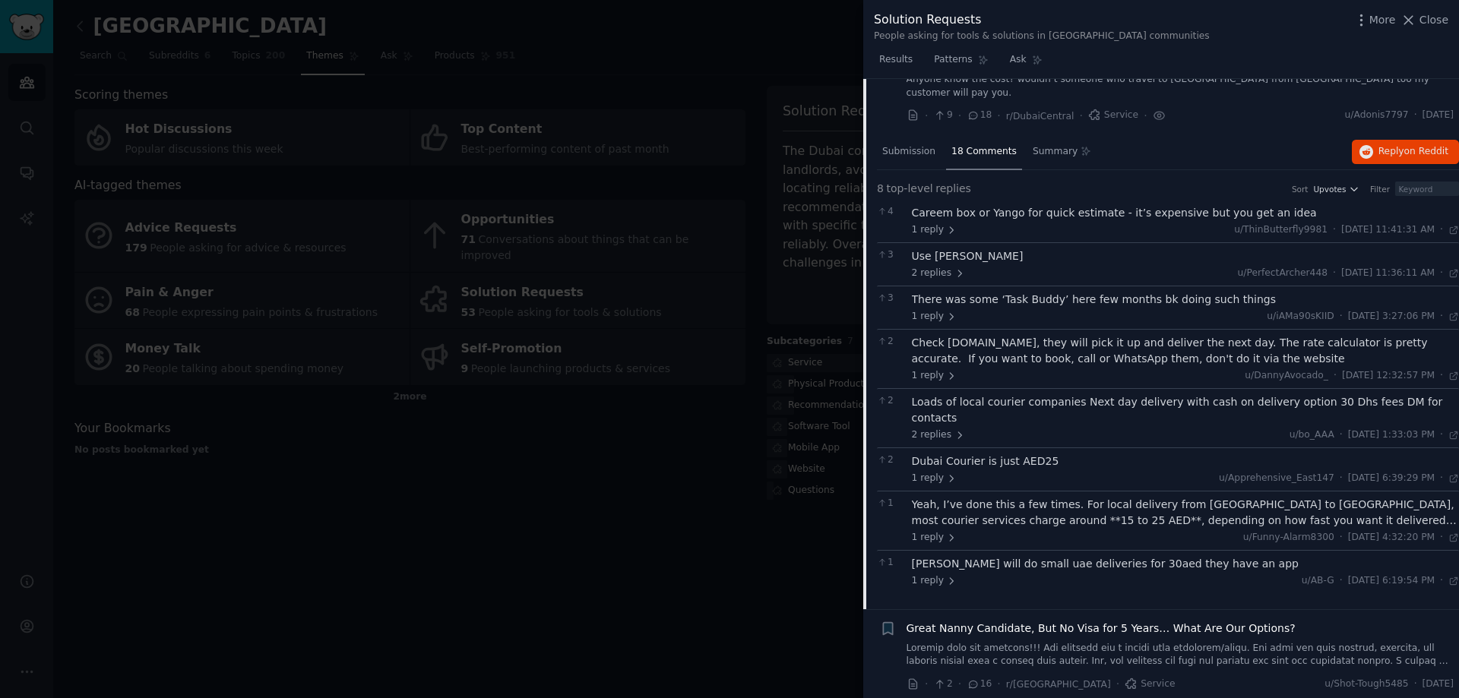
scroll to position [476, 0]
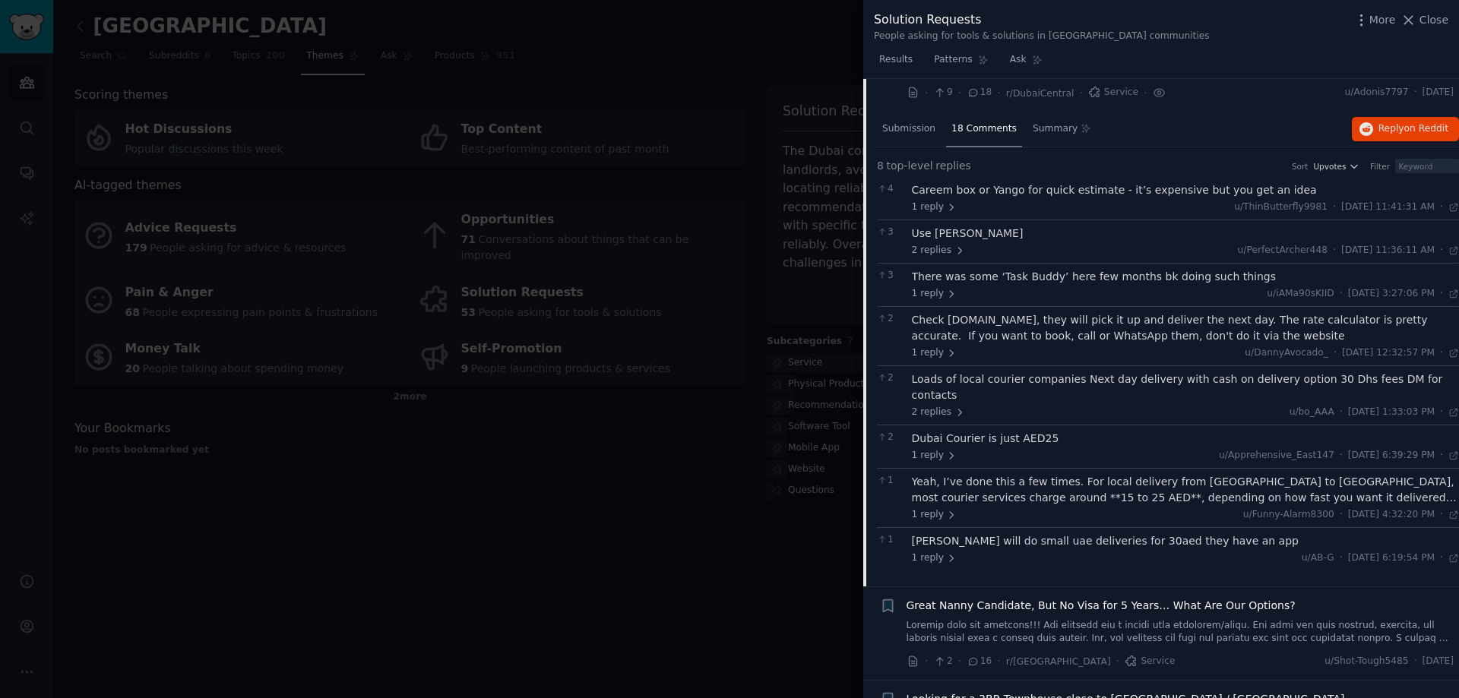
click at [729, 548] on div at bounding box center [729, 349] width 1459 height 698
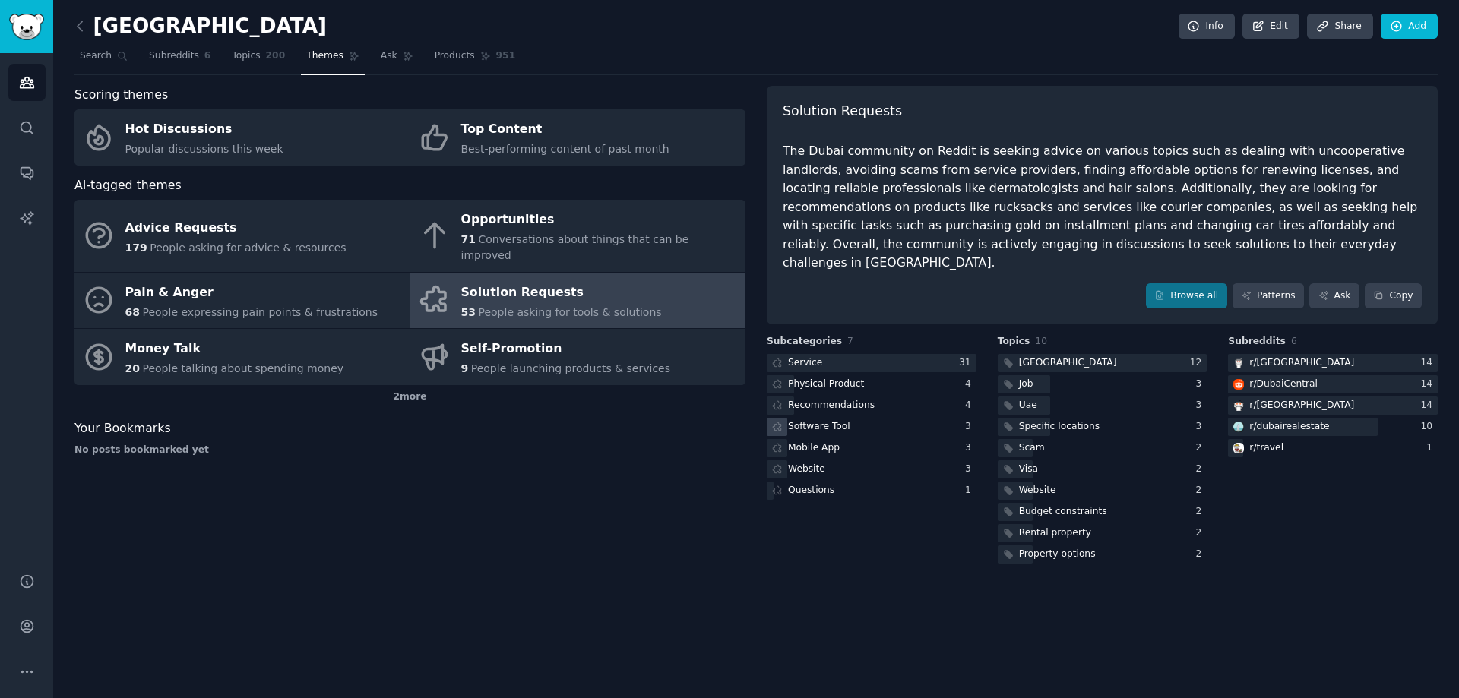
click at [823, 420] on div "Software Tool" at bounding box center [819, 427] width 62 height 14
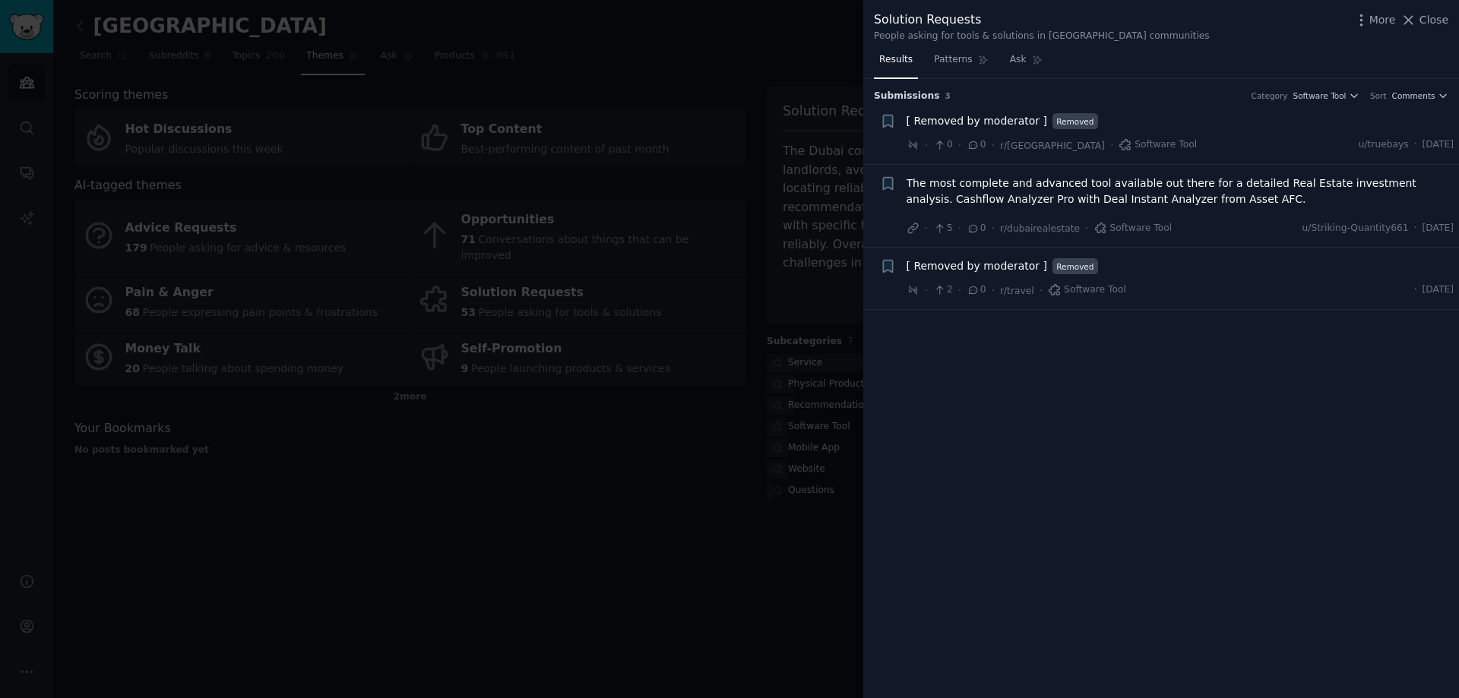
click at [773, 532] on div at bounding box center [729, 349] width 1459 height 698
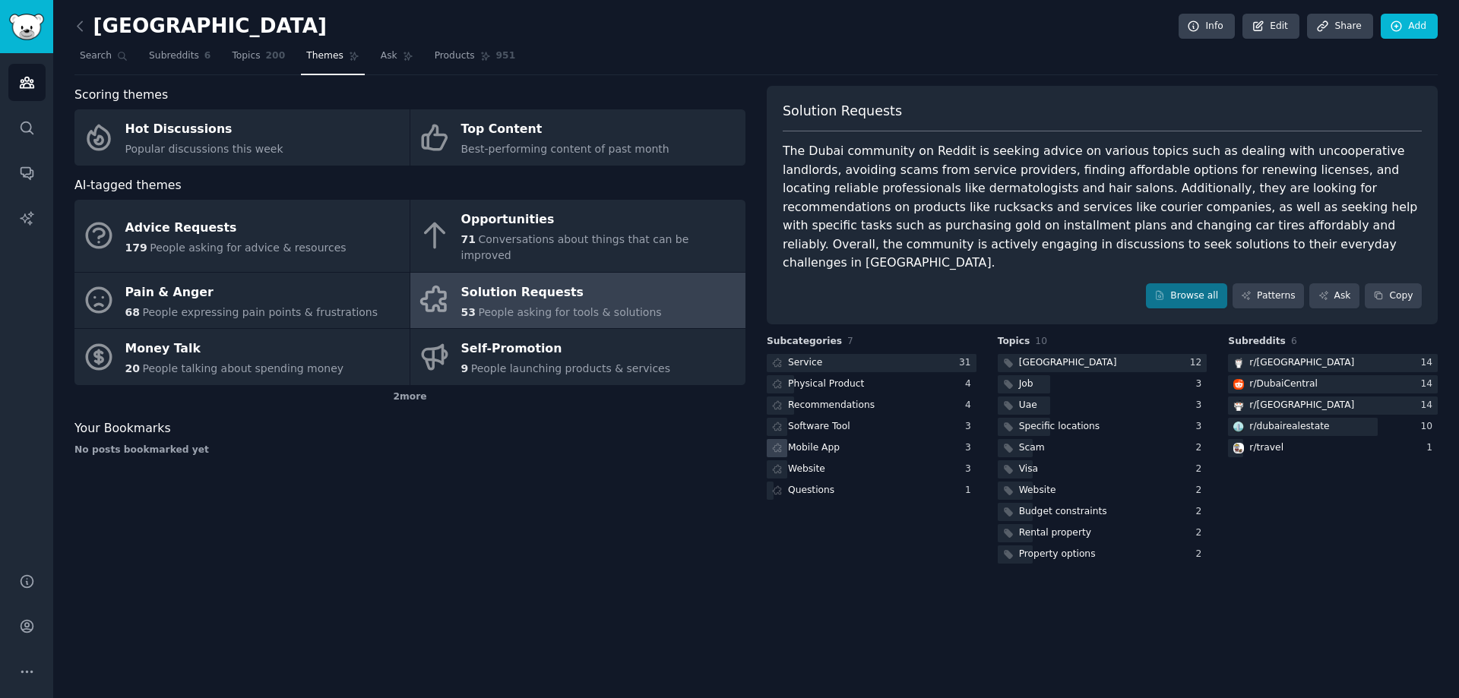
click at [812, 441] on div "Mobile App" at bounding box center [814, 448] width 52 height 14
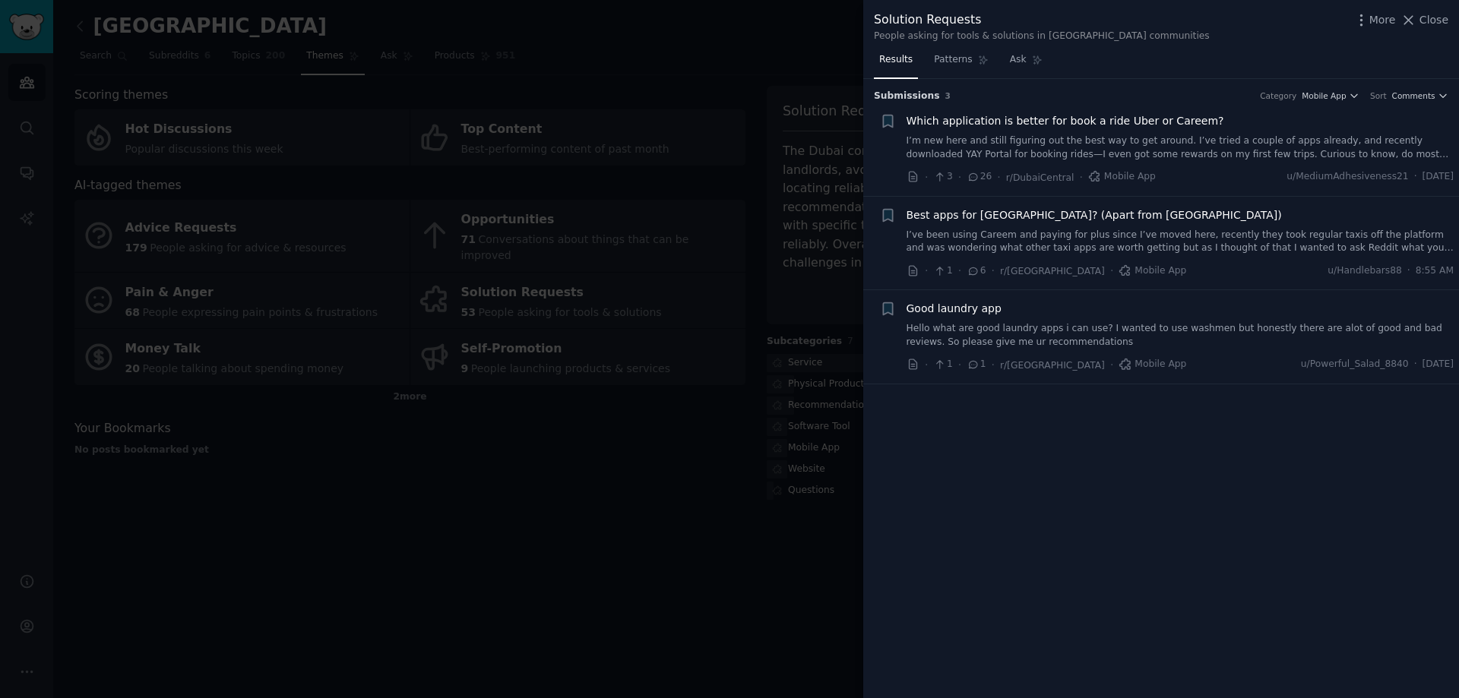
click at [1132, 242] on link "I’ve been using Careem and paying for plus since I’ve moved here, recently they…" at bounding box center [1180, 242] width 548 height 27
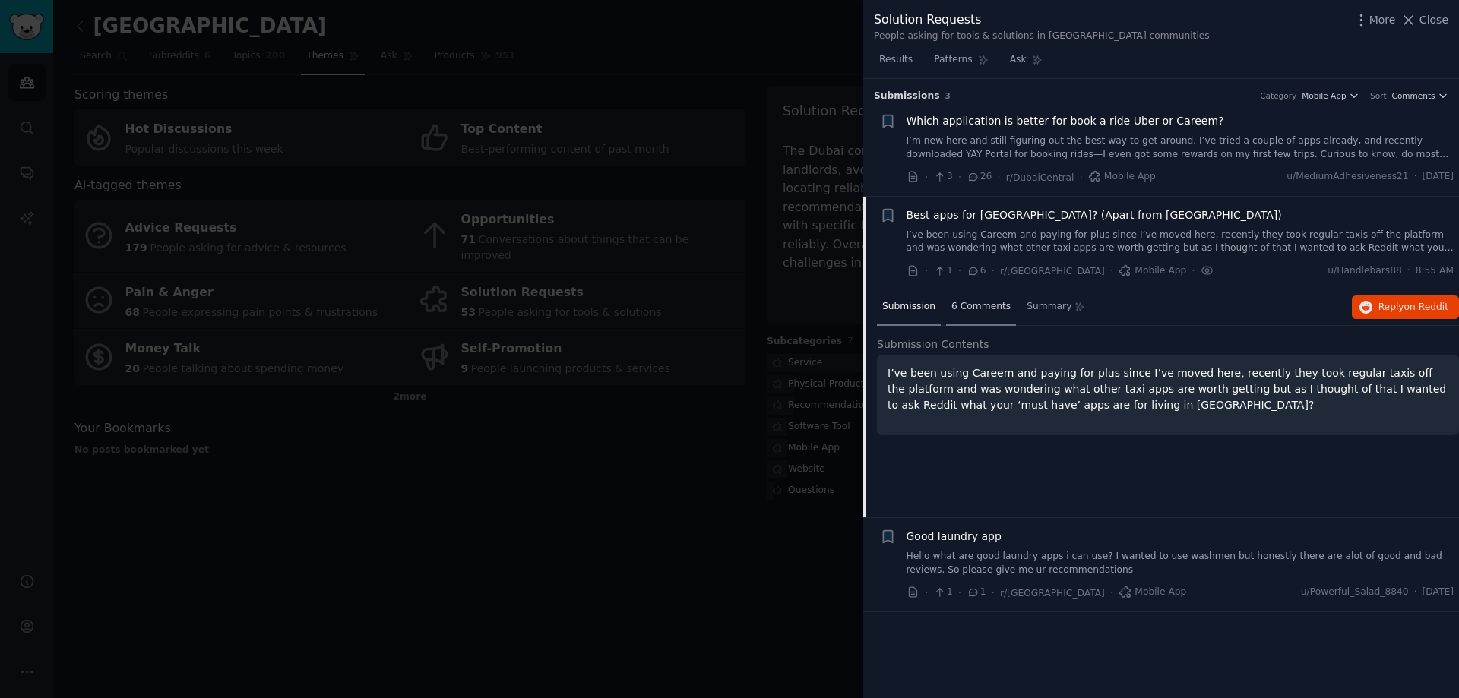
click at [956, 305] on span "6 Comments" at bounding box center [980, 307] width 59 height 14
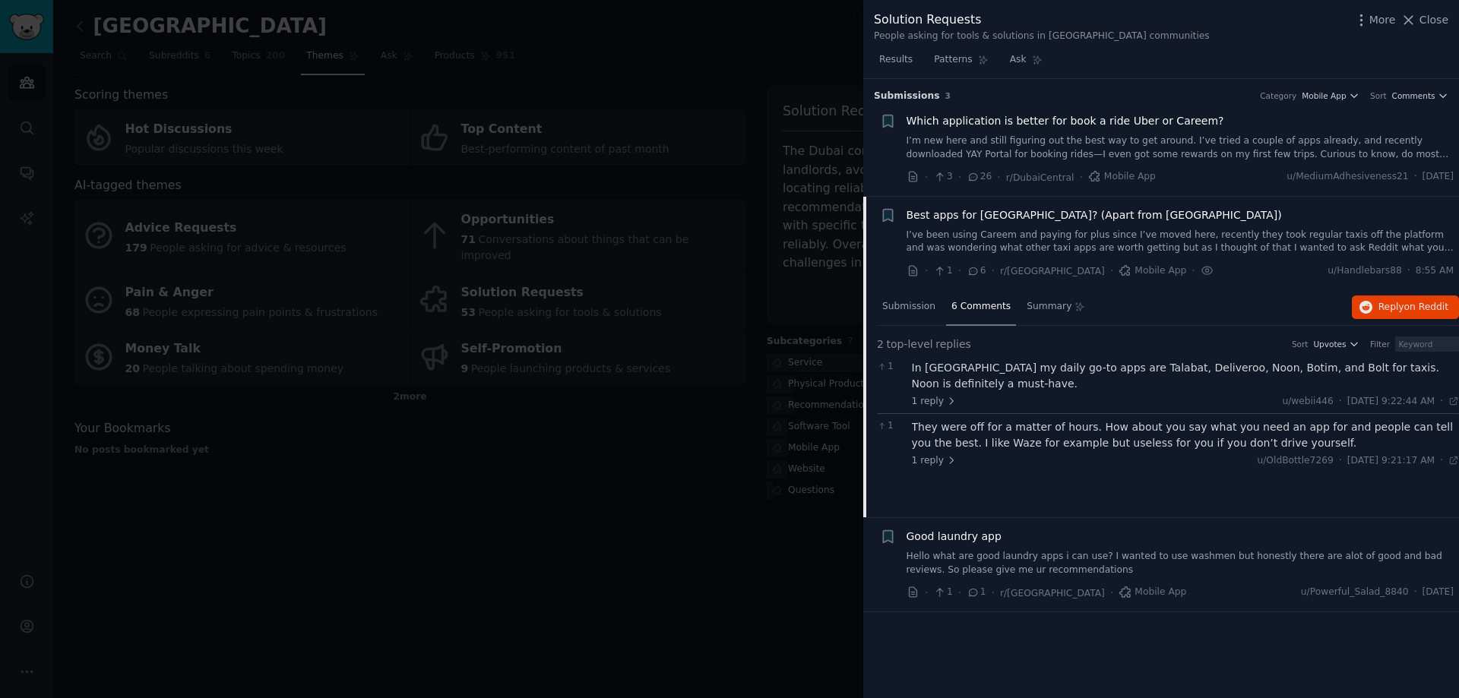
click at [756, 594] on div at bounding box center [729, 349] width 1459 height 698
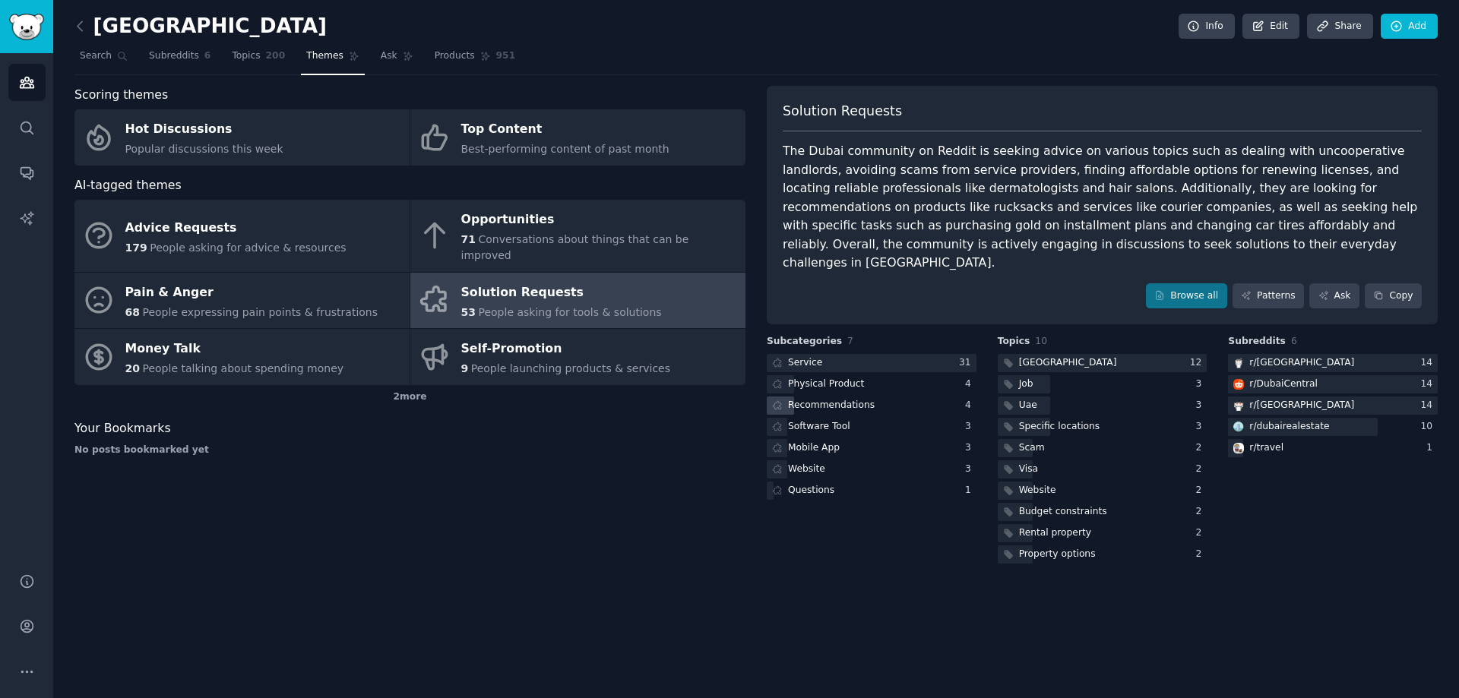
click at [830, 399] on div "Recommendations" at bounding box center [831, 406] width 87 height 14
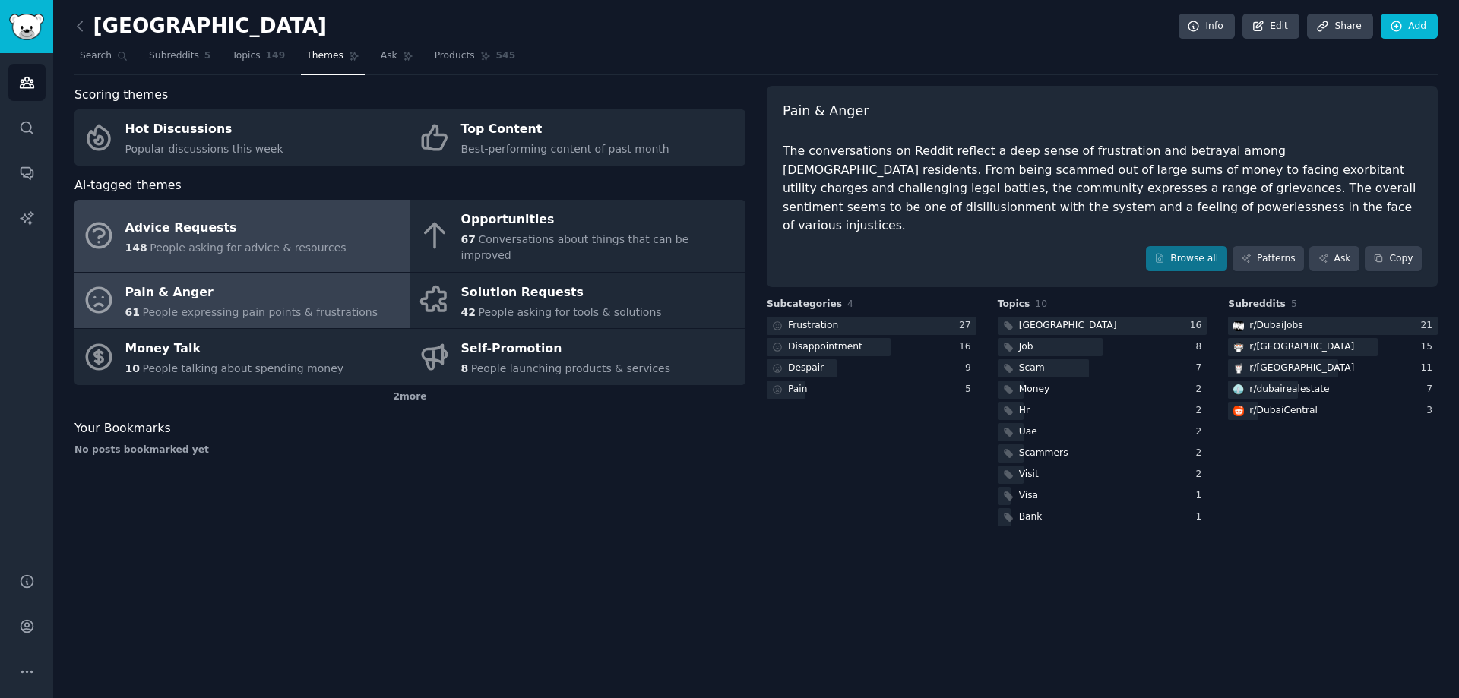
click at [229, 229] on div "Advice Requests" at bounding box center [235, 228] width 221 height 24
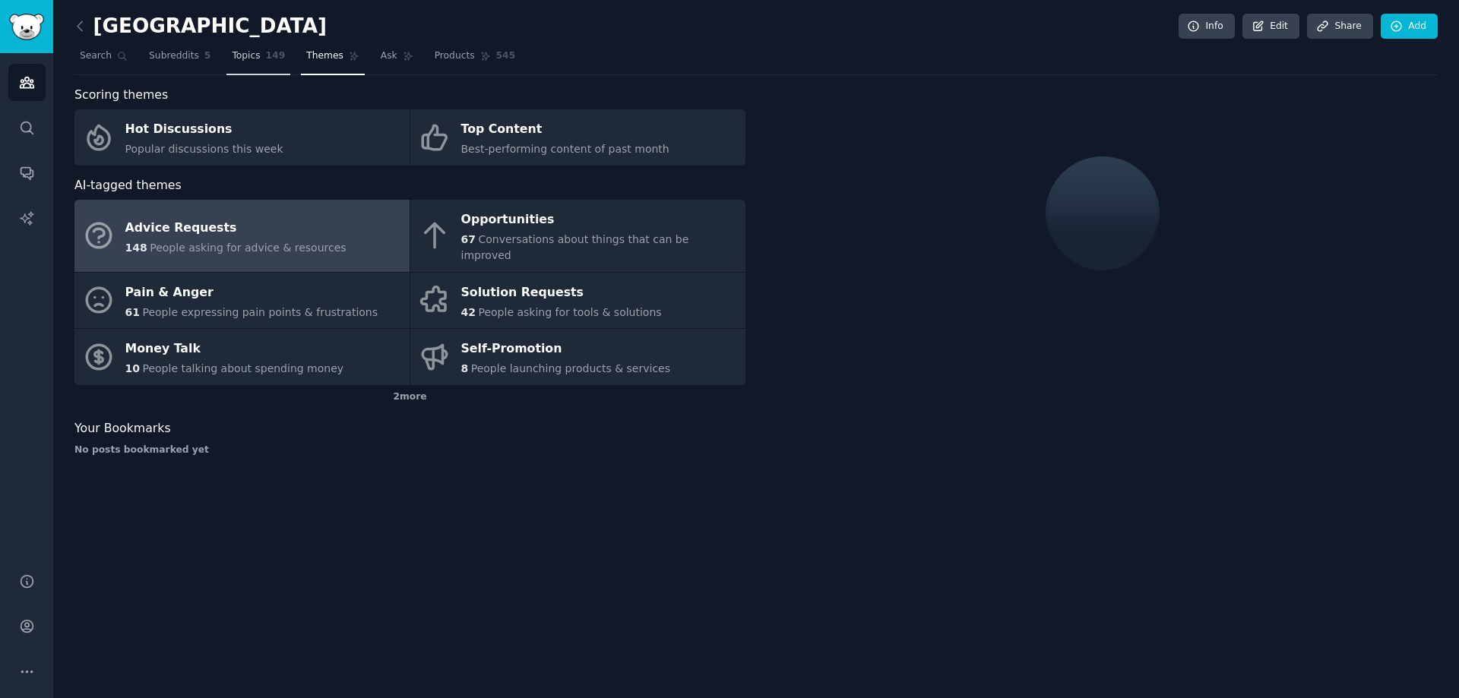
click at [253, 52] on link "Topics 149" at bounding box center [258, 59] width 64 height 31
